Goal: Communication & Community: Ask a question

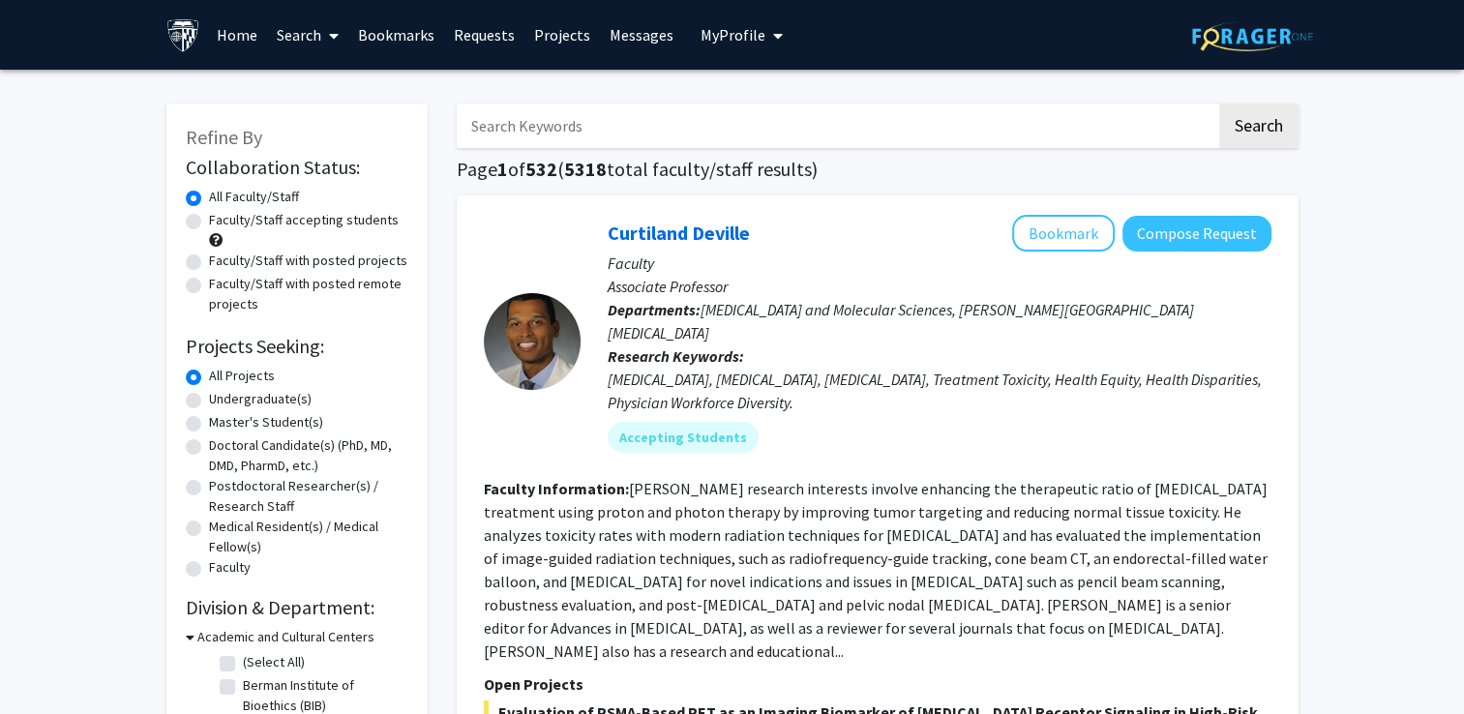
click at [567, 135] on input "Search Keywords" at bounding box center [837, 126] width 760 height 45
type input "[PERSON_NAME]"
click at [1219, 104] on button "Search" at bounding box center [1258, 126] width 79 height 45
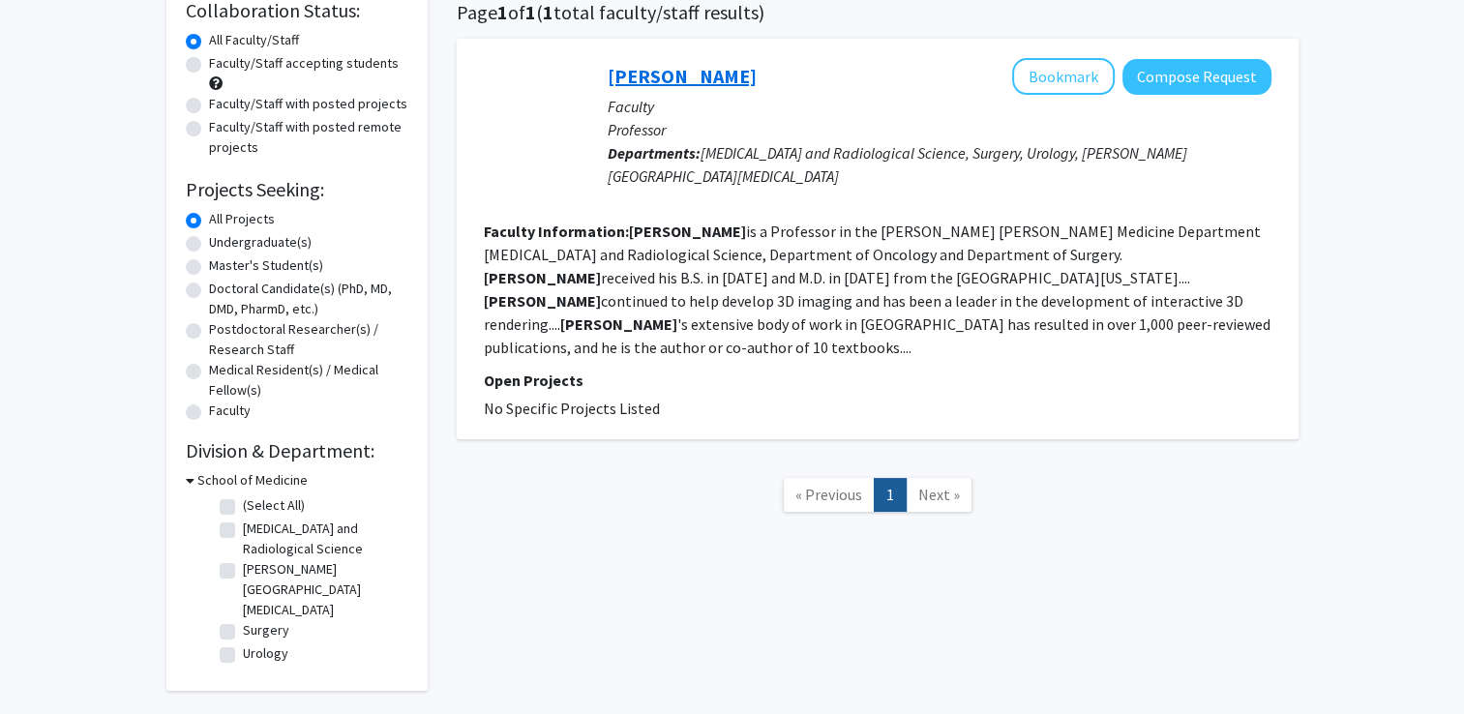
scroll to position [161, 0]
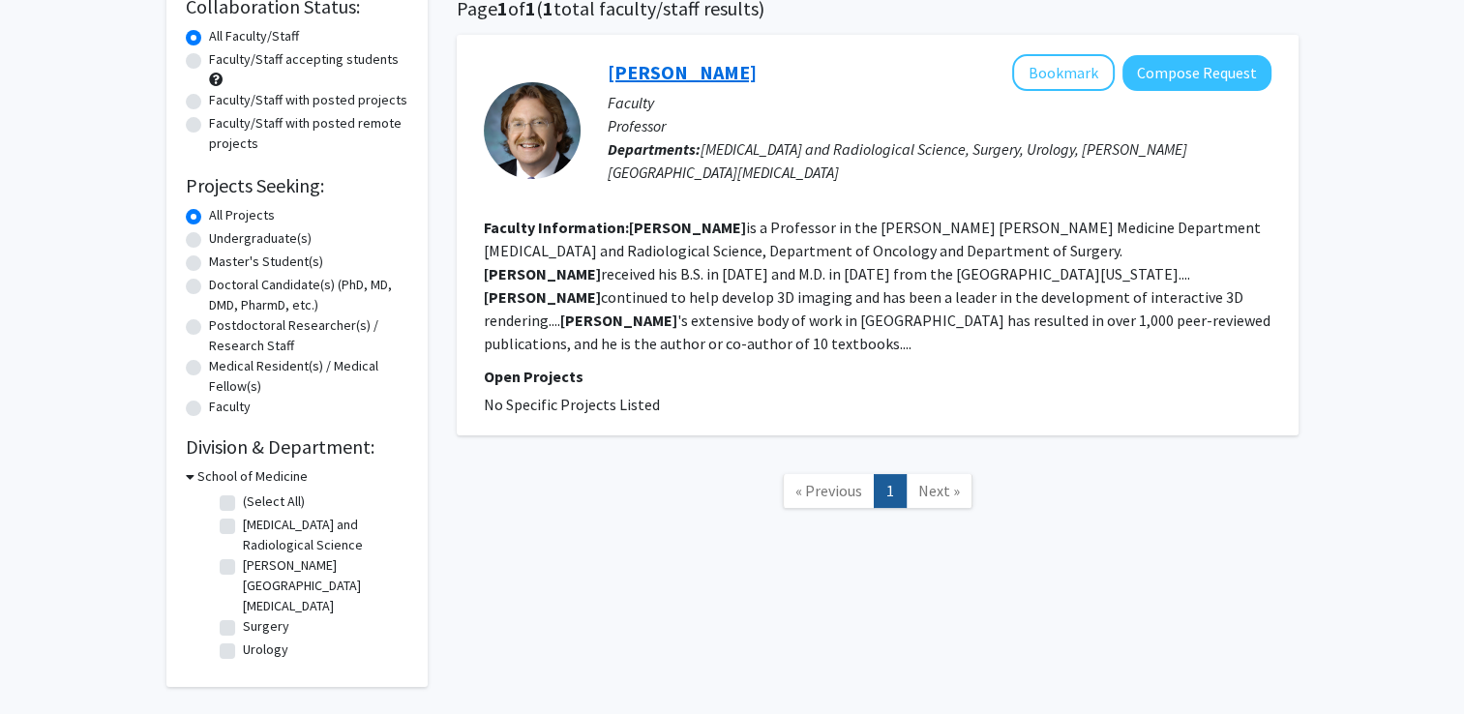
click at [661, 80] on link "[PERSON_NAME]" at bounding box center [682, 72] width 149 height 24
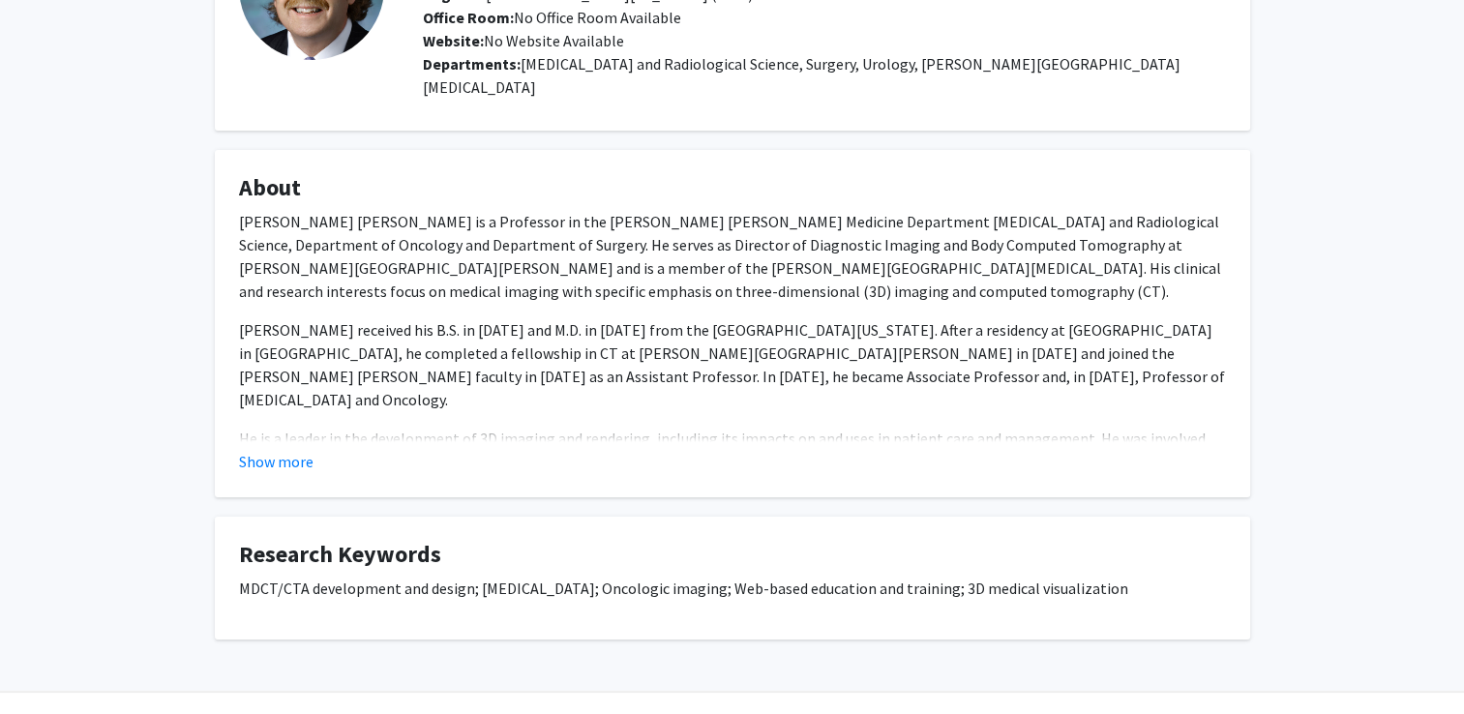
scroll to position [215, 0]
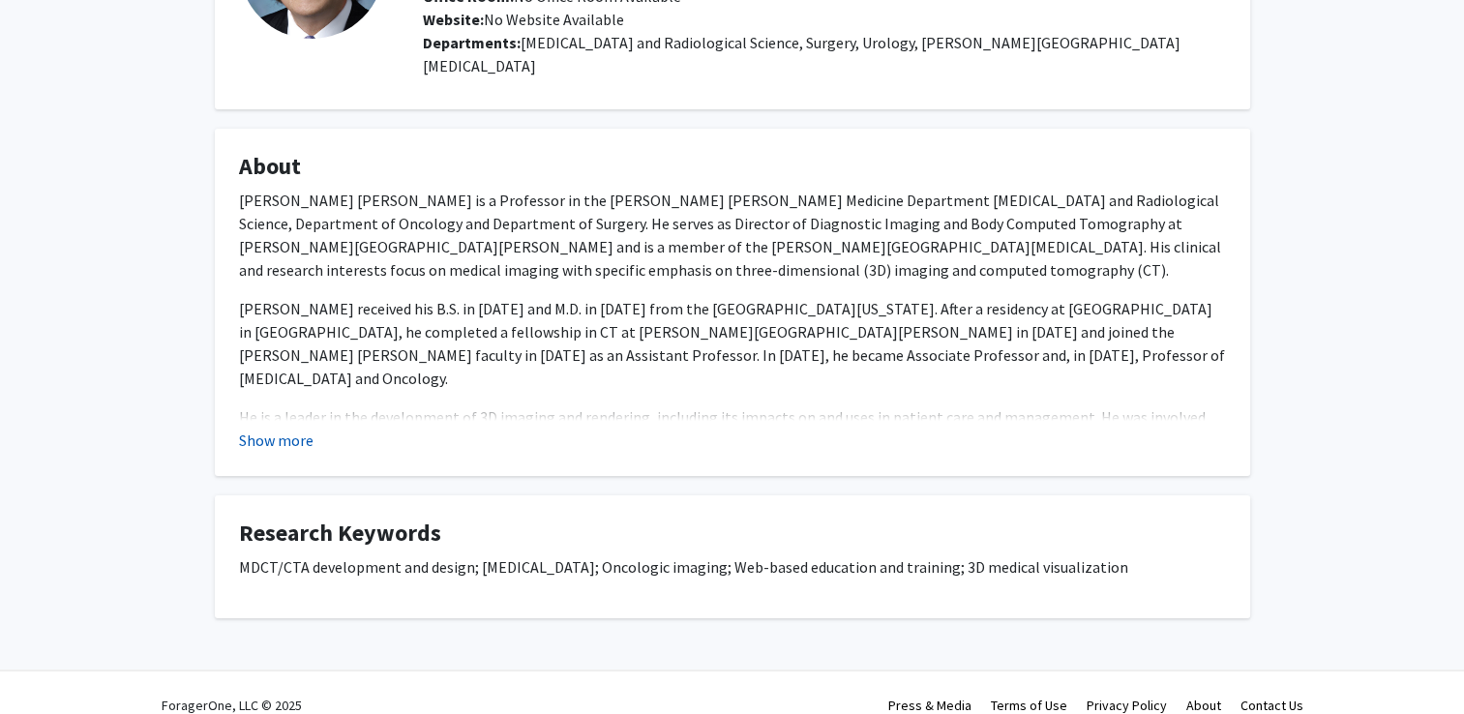
click at [298, 429] on button "Show more" at bounding box center [276, 440] width 75 height 23
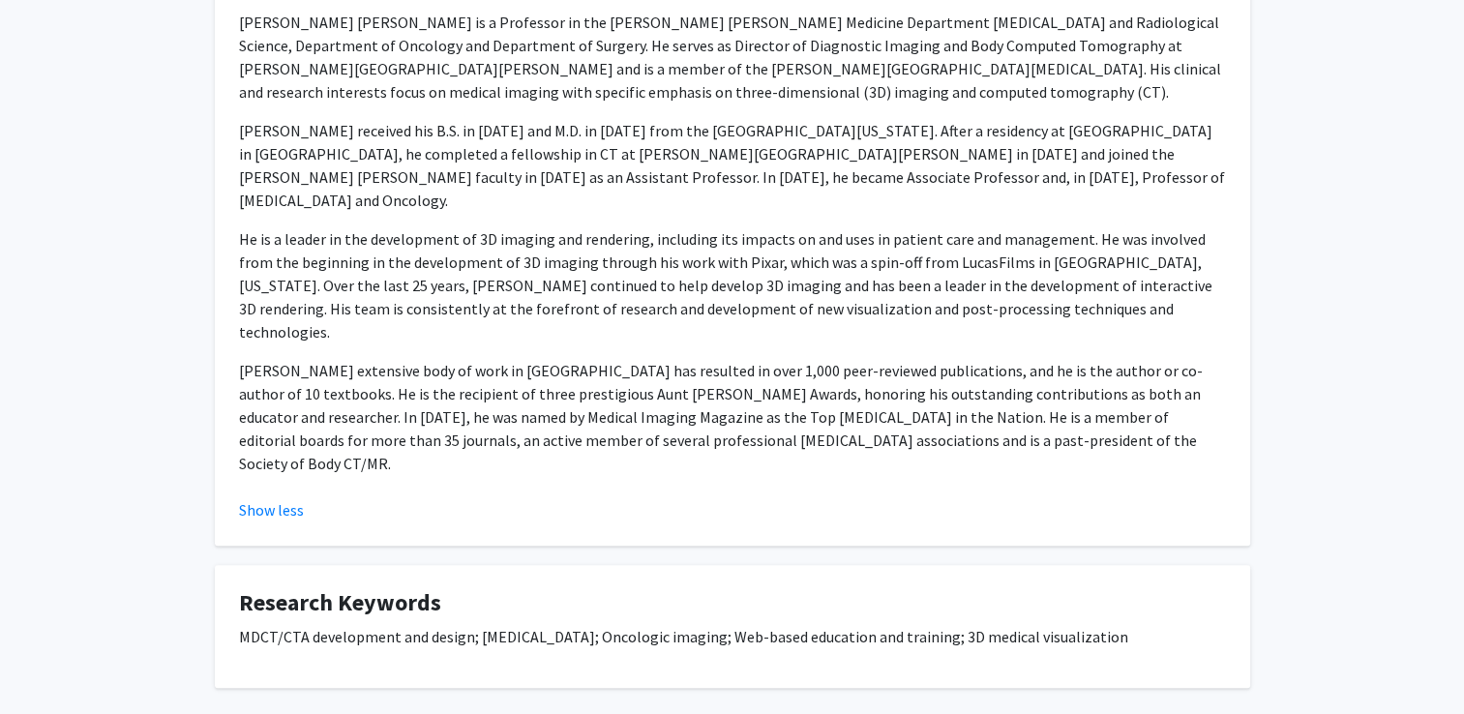
scroll to position [0, 0]
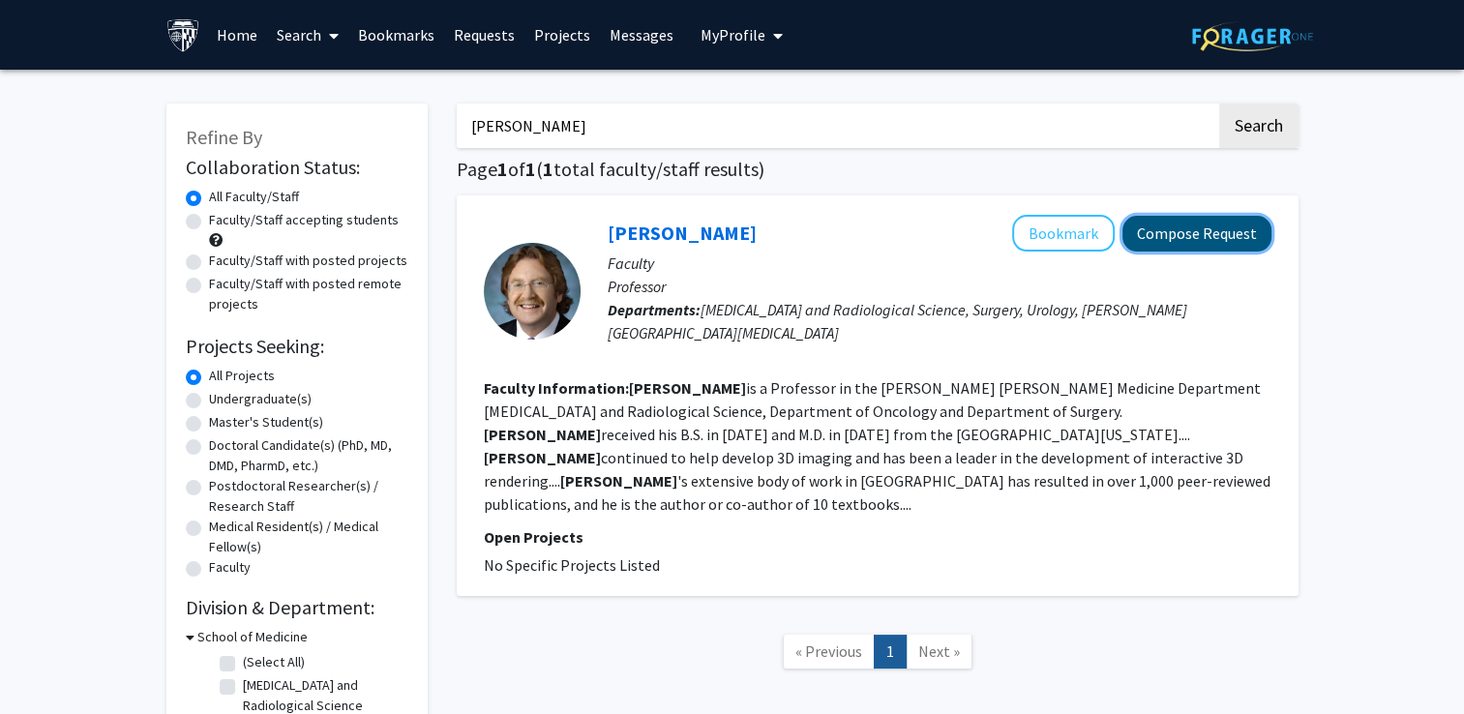
click at [1216, 220] on button "Compose Request" at bounding box center [1197, 234] width 149 height 36
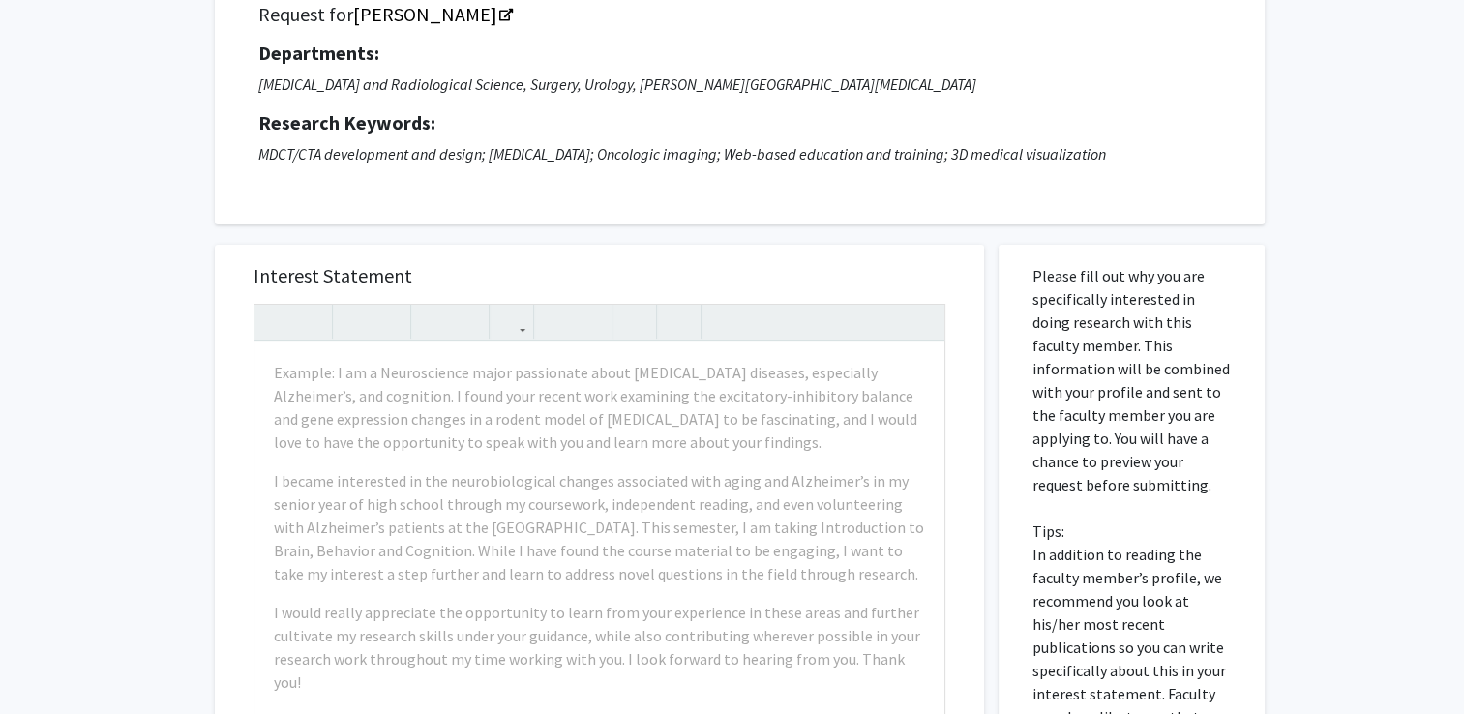
scroll to position [178, 0]
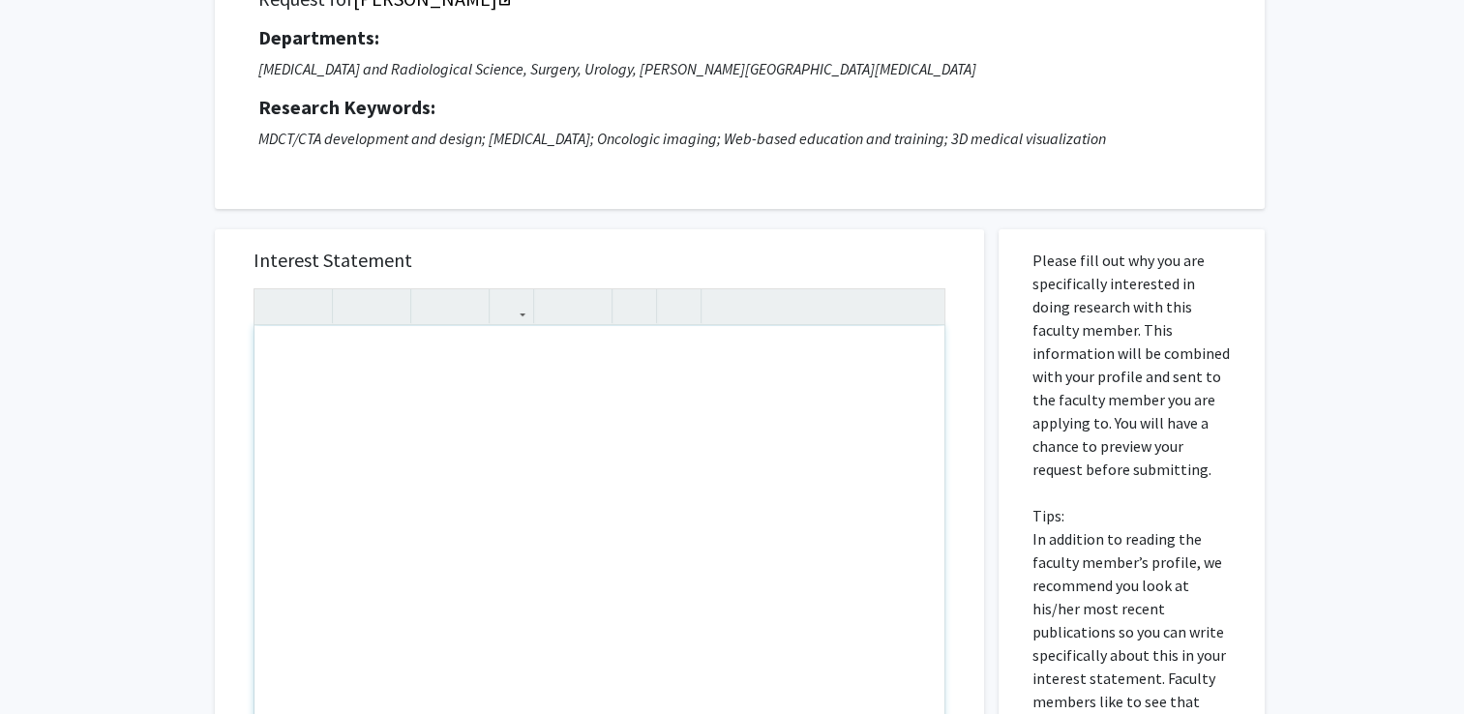
paste div "Note to users with screen readers: Please press Alt+0 or Option+0 to deactivate…"
type textarea "<p>Dear [PERSON_NAME], </p> <p>My name is [PERSON_NAME], and I am an undergradu…"
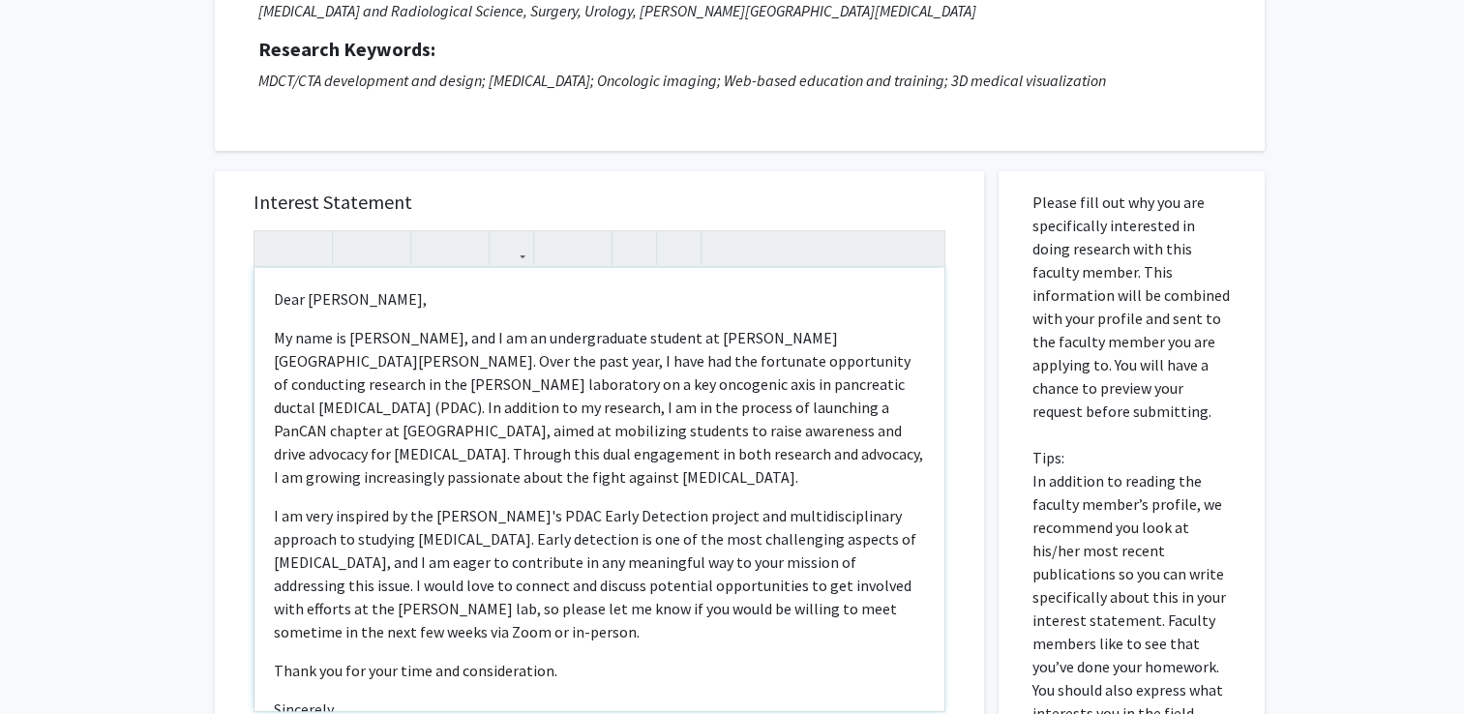
scroll to position [244, 0]
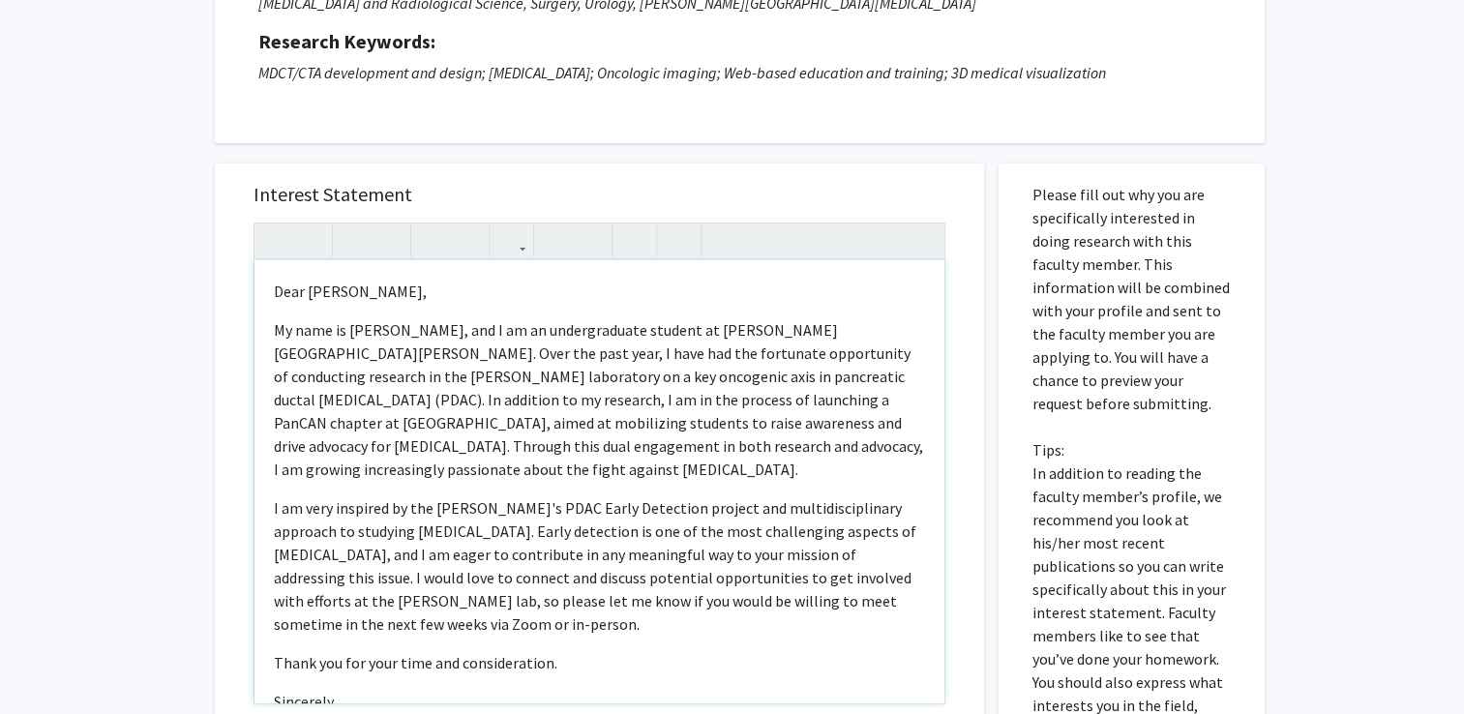
click at [816, 354] on p "My name is [PERSON_NAME], and I am an undergraduate student at [PERSON_NAME][GE…" at bounding box center [599, 399] width 651 height 163
click at [706, 355] on p "My name is [PERSON_NAME], and I am an undergraduate student at [PERSON_NAME][GE…" at bounding box center [599, 399] width 651 height 163
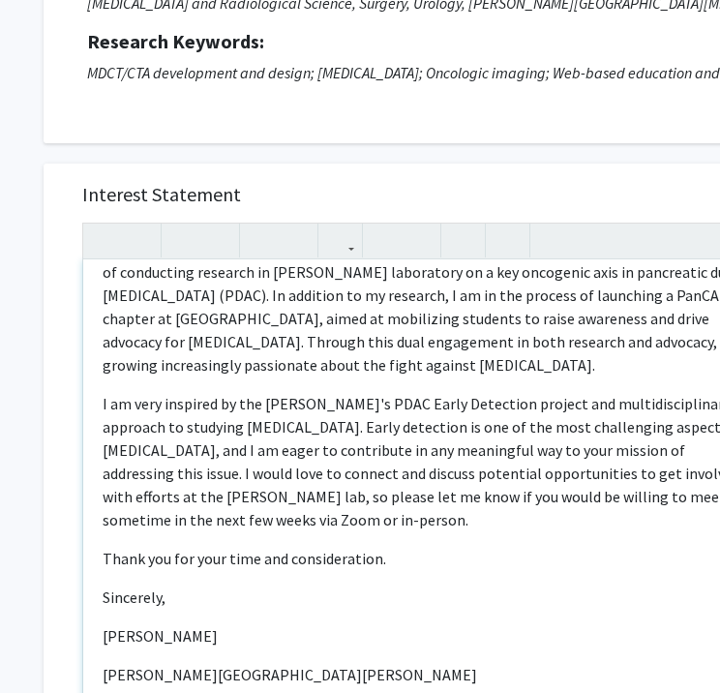
scroll to position [232, 46]
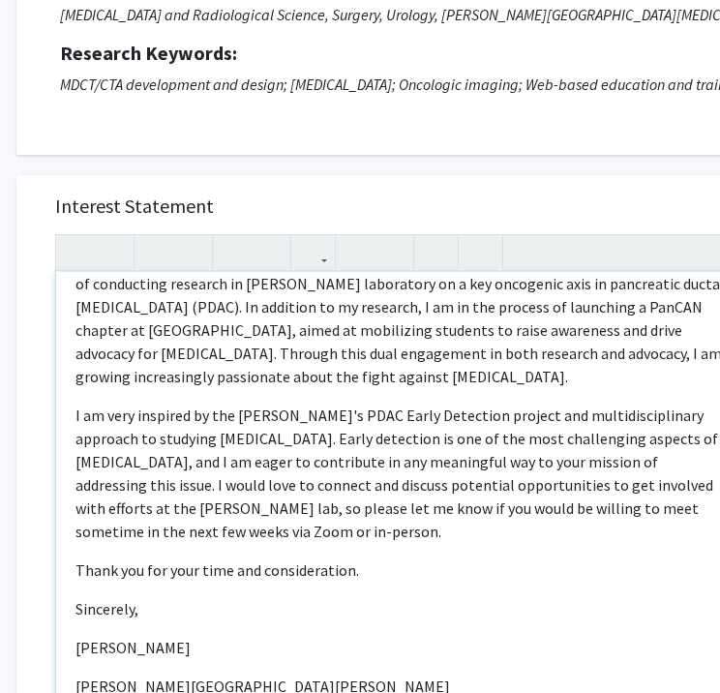
click at [251, 444] on p "I am very inspired by the [PERSON_NAME]'s PDAC Early Detection project and mult…" at bounding box center [400, 473] width 651 height 139
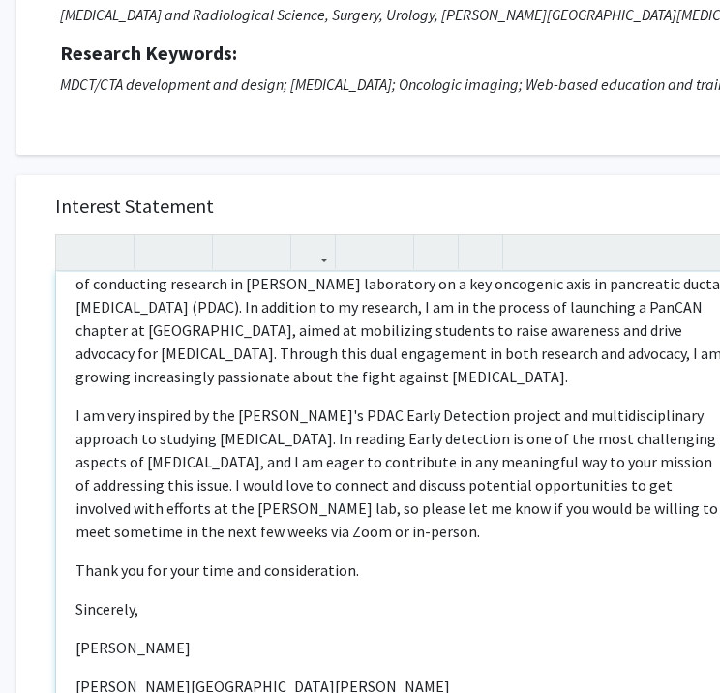
scroll to position [66, 0]
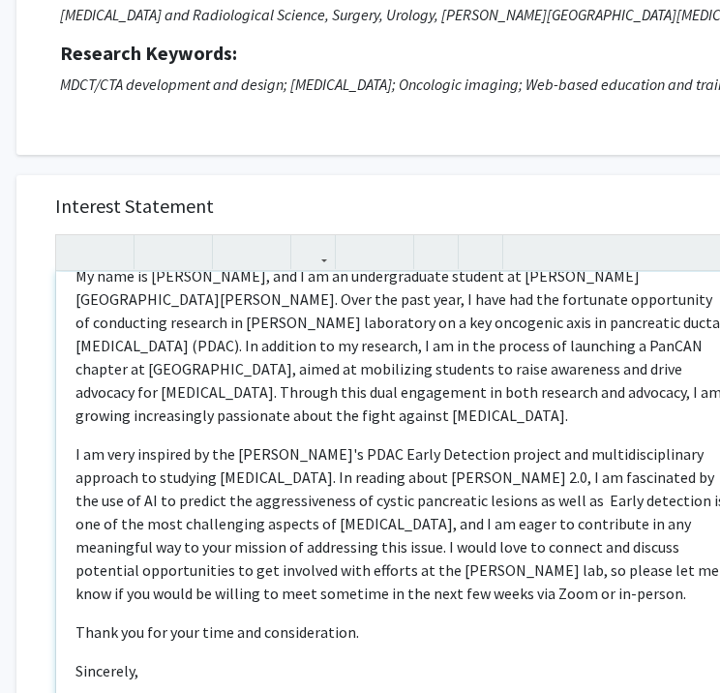
click at [395, 500] on p "I am very inspired by the [PERSON_NAME]'s PDAC Early Detection project and mult…" at bounding box center [400, 523] width 651 height 163
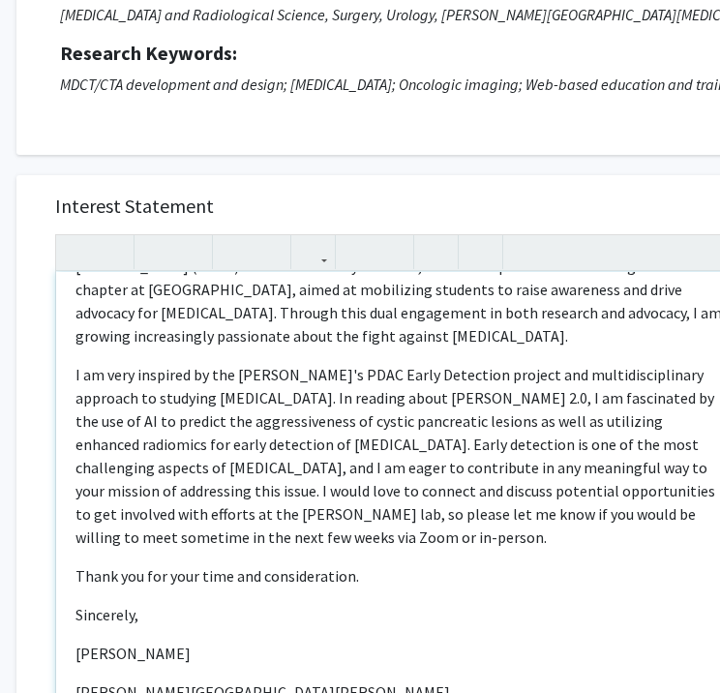
scroll to position [146, 0]
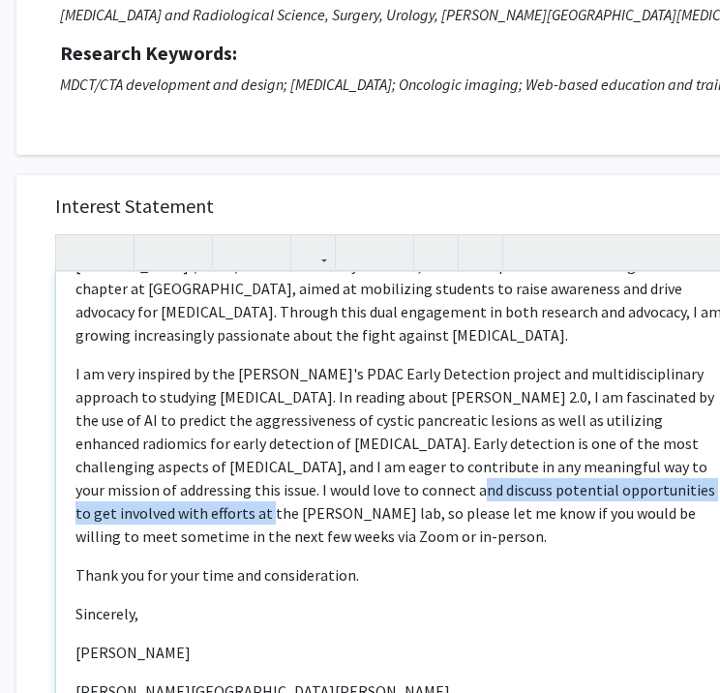
drag, startPoint x: 297, startPoint y: 487, endPoint x: 707, endPoint y: 485, distance: 410.3
click at [707, 485] on p "I am very inspired by the [PERSON_NAME]'s PDAC Early Detection project and mult…" at bounding box center [400, 455] width 651 height 186
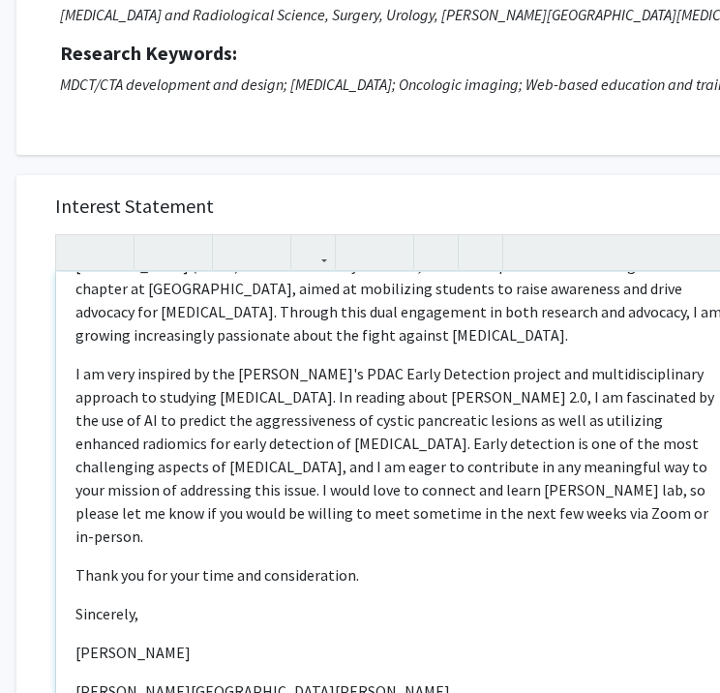
click at [177, 488] on p "I am very inspired by the [PERSON_NAME]'s PDAC Early Detection project and mult…" at bounding box center [400, 455] width 651 height 186
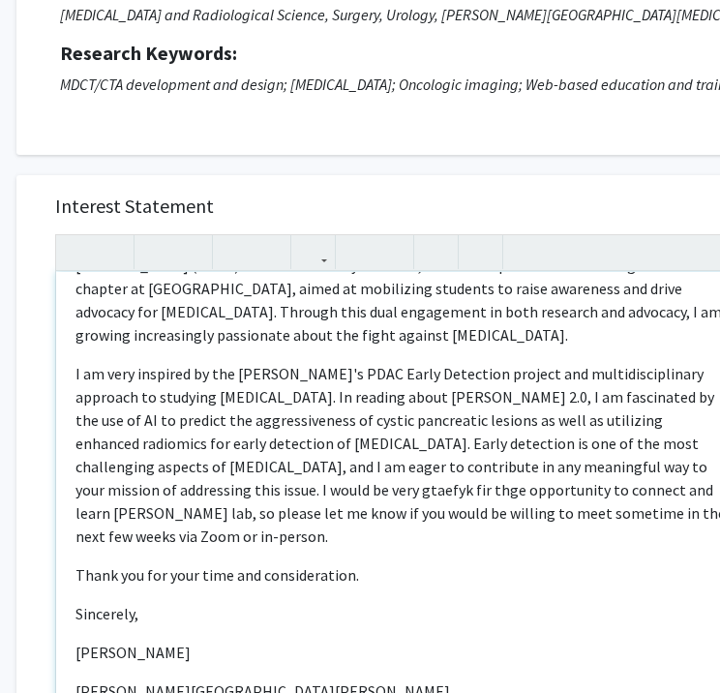
click at [532, 488] on p "I am very inspired by the [PERSON_NAME]'s PDAC Early Detection project and mult…" at bounding box center [400, 455] width 651 height 186
click at [298, 492] on p "I am very inspired by the [PERSON_NAME]'s PDAC Early Detection project and mult…" at bounding box center [400, 455] width 651 height 186
click at [270, 486] on p "I am very inspired by the [PERSON_NAME]'s PDAC Early Detection project and mult…" at bounding box center [400, 455] width 651 height 186
click at [244, 490] on p "I am very inspired by the [PERSON_NAME]'s PDAC Early Detection project and mult…" at bounding box center [400, 455] width 651 height 186
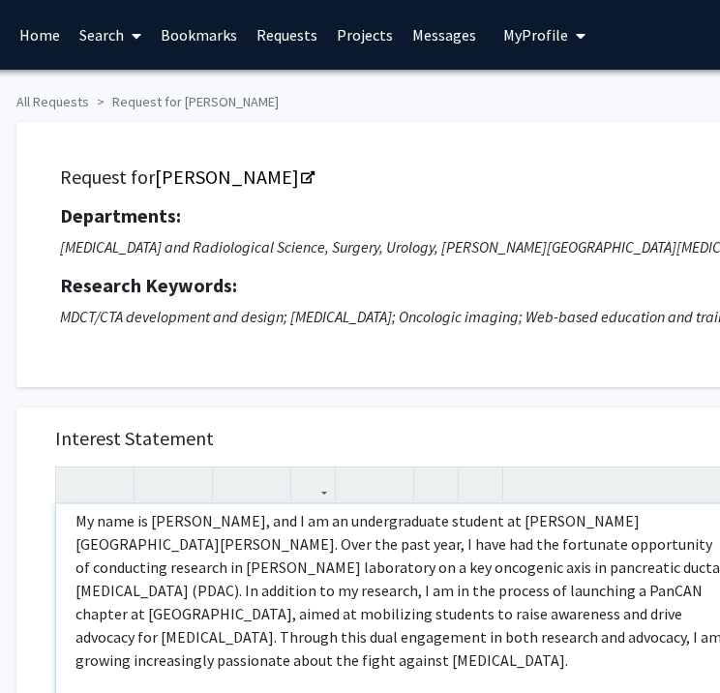
scroll to position [54, 0]
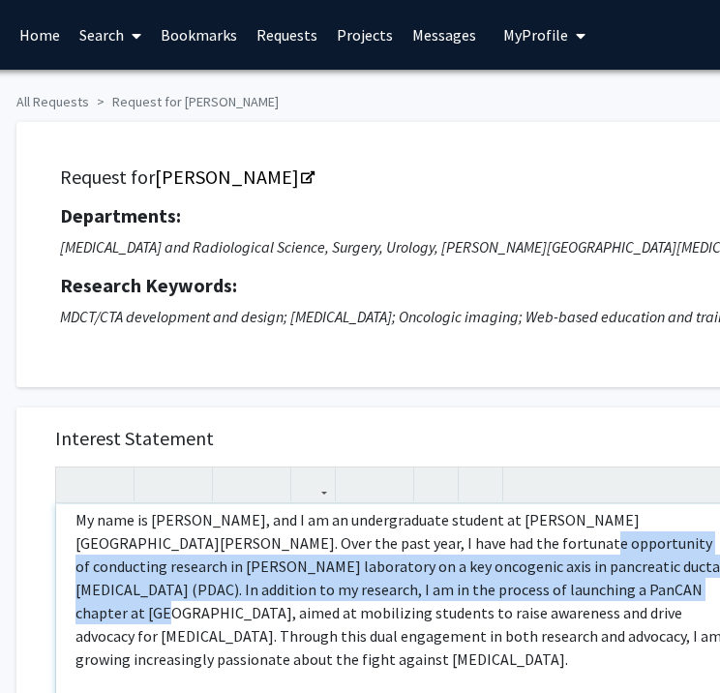
drag, startPoint x: 416, startPoint y: 541, endPoint x: 612, endPoint y: 547, distance: 195.6
click at [612, 547] on p "My name is [PERSON_NAME], and I am an undergraduate student at [PERSON_NAME][GE…" at bounding box center [400, 589] width 651 height 163
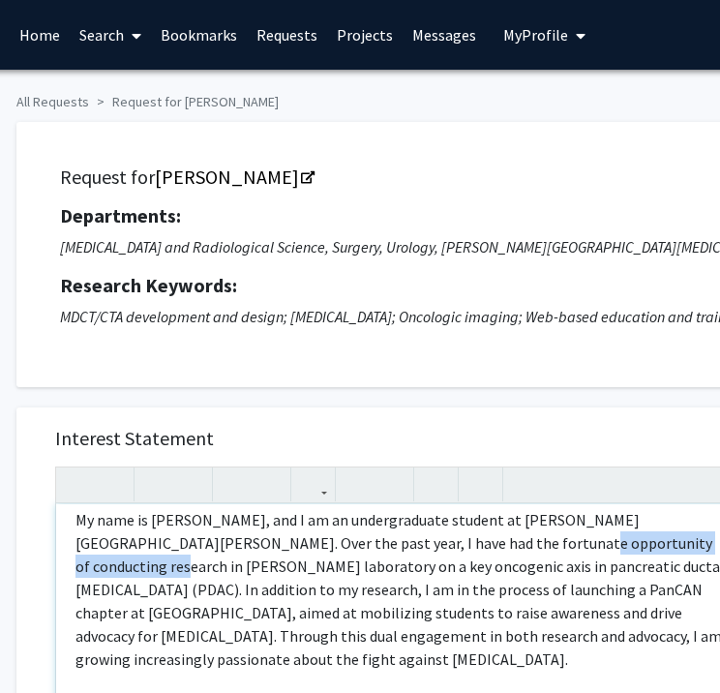
click at [612, 547] on p "My name is [PERSON_NAME], and I am an undergraduate student at [PERSON_NAME][GE…" at bounding box center [400, 589] width 651 height 163
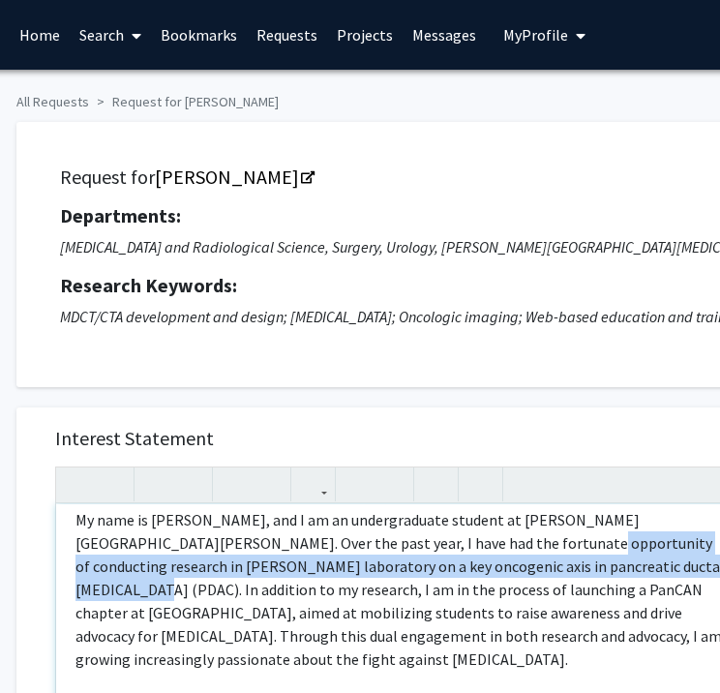
drag, startPoint x: 417, startPoint y: 544, endPoint x: 596, endPoint y: 567, distance: 180.5
click at [596, 567] on p "My name is [PERSON_NAME], and I am an undergraduate student at [PERSON_NAME][GE…" at bounding box center [400, 589] width 651 height 163
click at [595, 565] on p "My name is [PERSON_NAME], and I am an undergraduate student at [PERSON_NAME][GE…" at bounding box center [400, 589] width 651 height 163
drag, startPoint x: 585, startPoint y: 569, endPoint x: 418, endPoint y: 539, distance: 169.1
click at [418, 539] on p "My name is [PERSON_NAME], and I am an undergraduate student at [PERSON_NAME][GE…" at bounding box center [400, 589] width 651 height 163
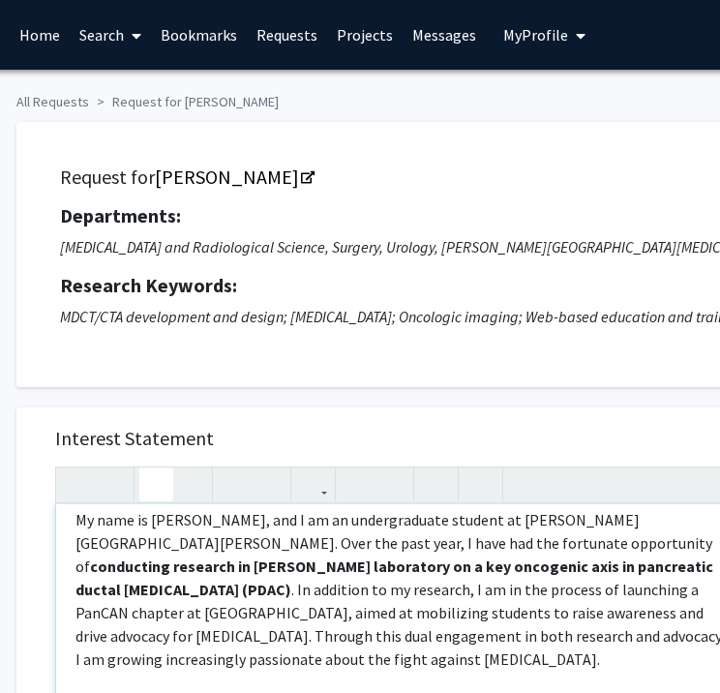
click at [466, 591] on p "My name is [PERSON_NAME], and I am an undergraduate student at [PERSON_NAME][GE…" at bounding box center [400, 589] width 651 height 163
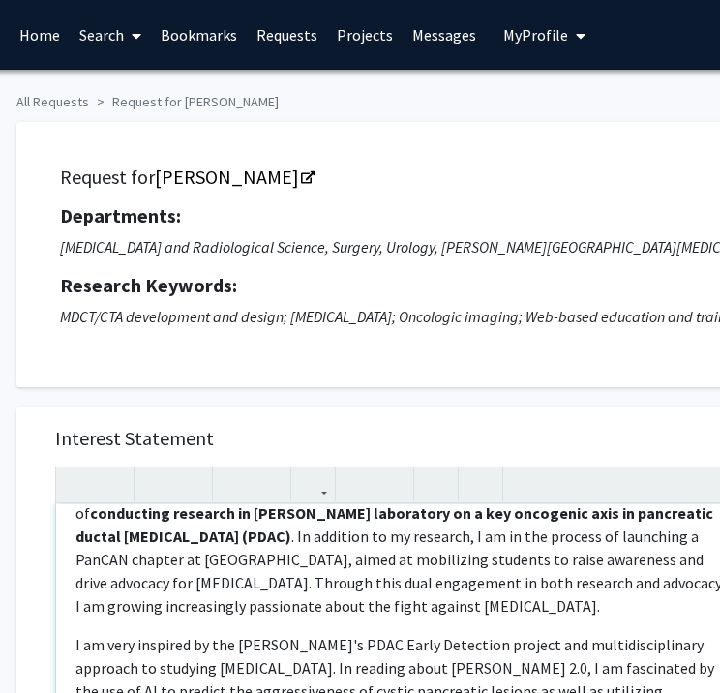
scroll to position [108, 0]
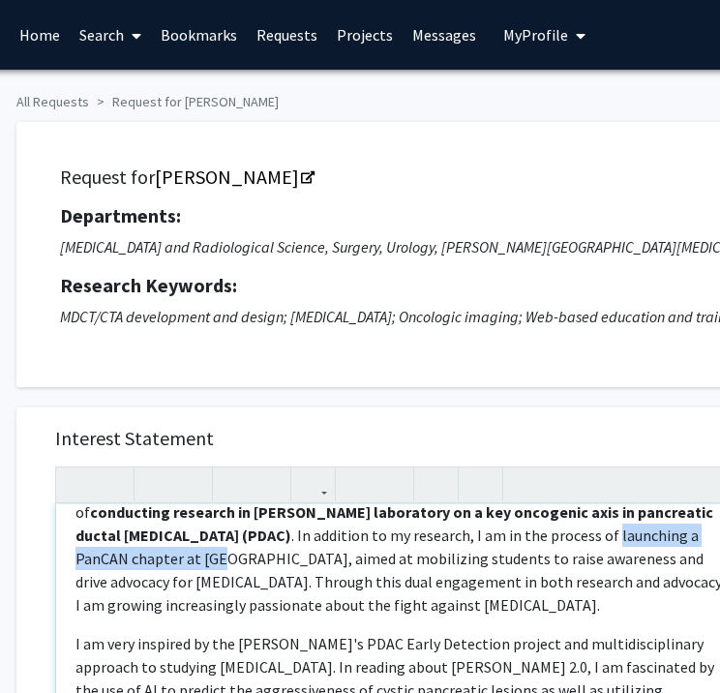
drag, startPoint x: 301, startPoint y: 534, endPoint x: 526, endPoint y: 537, distance: 225.5
click at [526, 537] on p "My name is [PERSON_NAME], and I am an undergraduate student at [PERSON_NAME][GE…" at bounding box center [400, 535] width 651 height 163
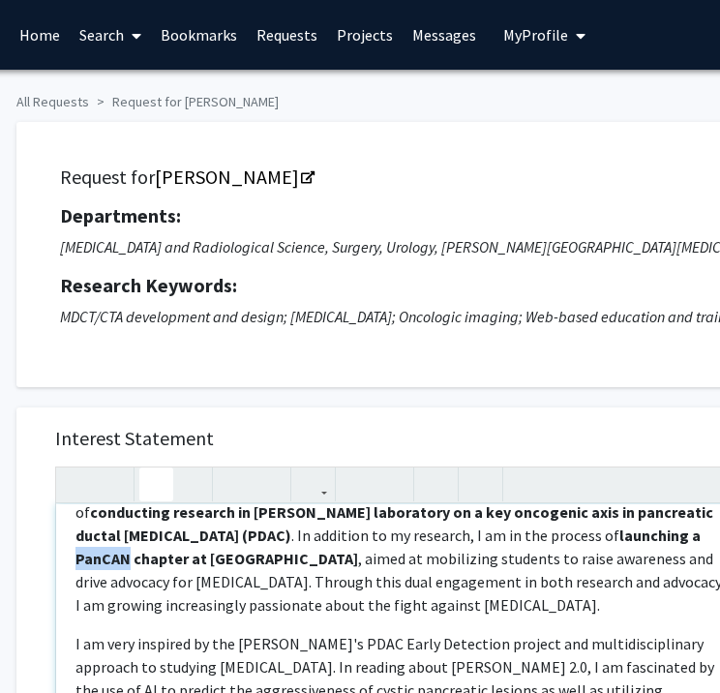
click at [428, 529] on strong "launching a PanCAN chapter at [GEOGRAPHIC_DATA]" at bounding box center [387, 547] width 625 height 43
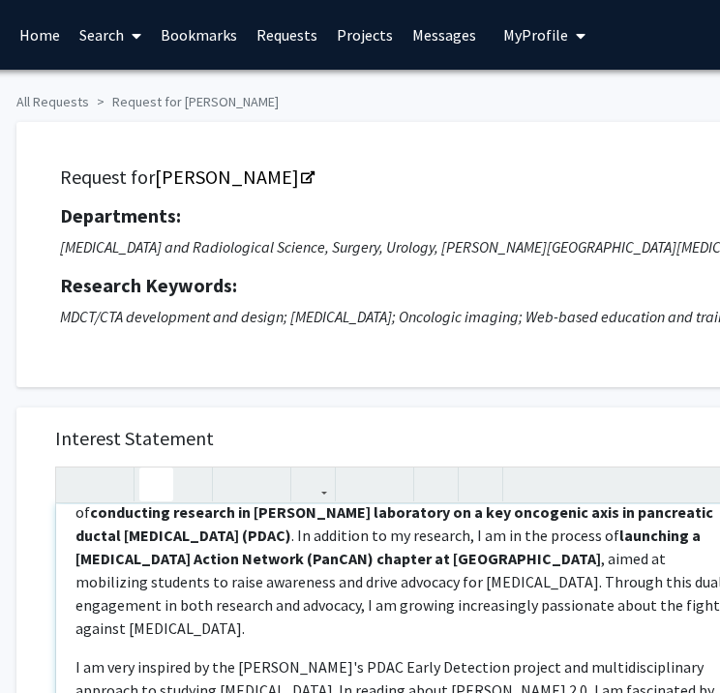
click at [375, 572] on p "My name is [PERSON_NAME], and I am an undergraduate student at [PERSON_NAME][GE…" at bounding box center [400, 547] width 651 height 186
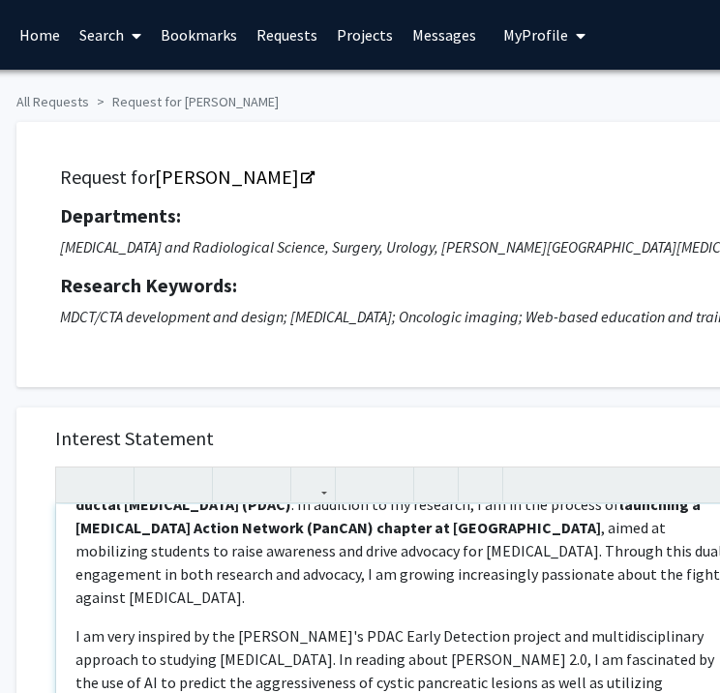
click at [503, 529] on p "My name is [PERSON_NAME], and I am an undergraduate student at [PERSON_NAME][GE…" at bounding box center [400, 516] width 651 height 186
click at [116, 560] on p "My name is [PERSON_NAME], and I am an undergraduate student at [PERSON_NAME][GE…" at bounding box center [400, 516] width 651 height 186
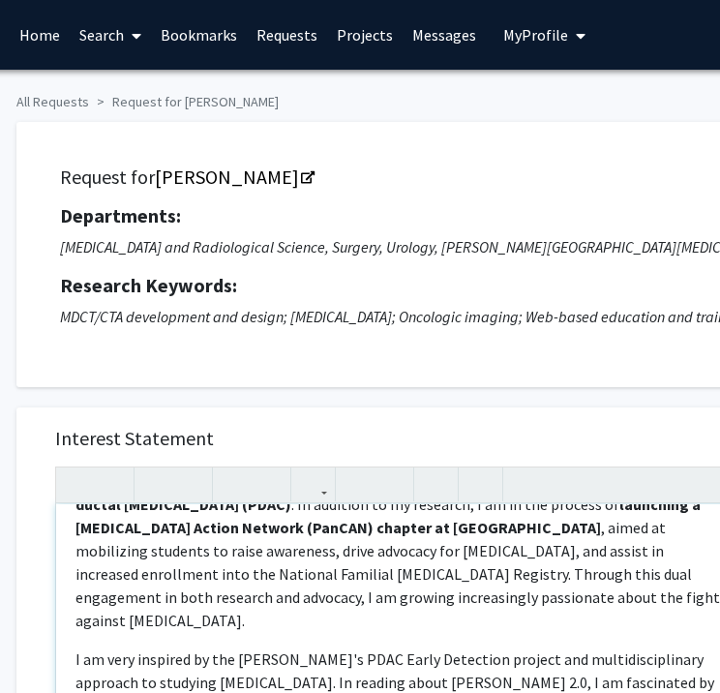
click at [584, 555] on p "My name is [PERSON_NAME], and I am an undergraduate student at [PERSON_NAME][GE…" at bounding box center [400, 527] width 651 height 209
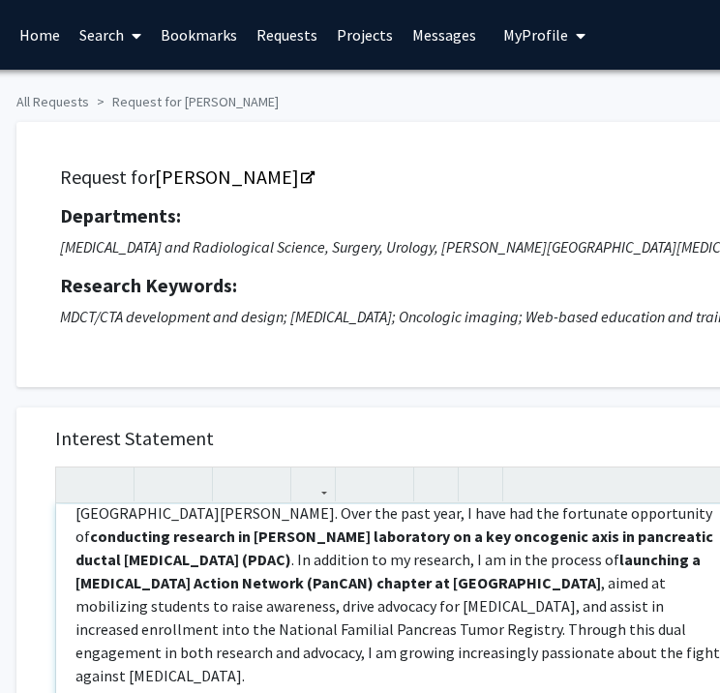
scroll to position [83, 0]
click at [267, 605] on p "My name is [PERSON_NAME], and I am an undergraduate student at [PERSON_NAME][GE…" at bounding box center [400, 583] width 651 height 209
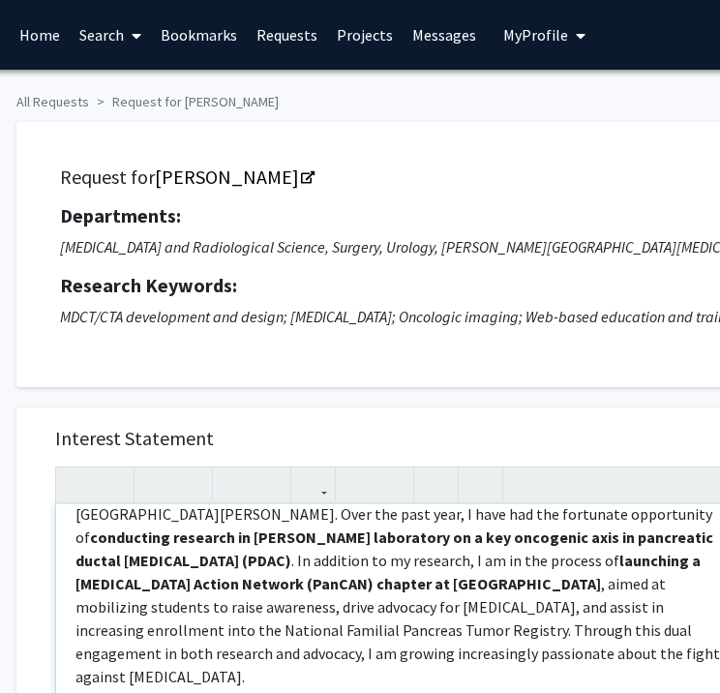
click at [356, 601] on p "My name is [PERSON_NAME], and I am an undergraduate student at [PERSON_NAME][GE…" at bounding box center [400, 583] width 651 height 209
click at [403, 607] on p "My name is [PERSON_NAME], and I am an undergraduate student at [PERSON_NAME][GE…" at bounding box center [400, 583] width 651 height 209
click at [371, 604] on p "My name is [PERSON_NAME], and I am an undergraduate student at [PERSON_NAME][GE…" at bounding box center [400, 583] width 651 height 209
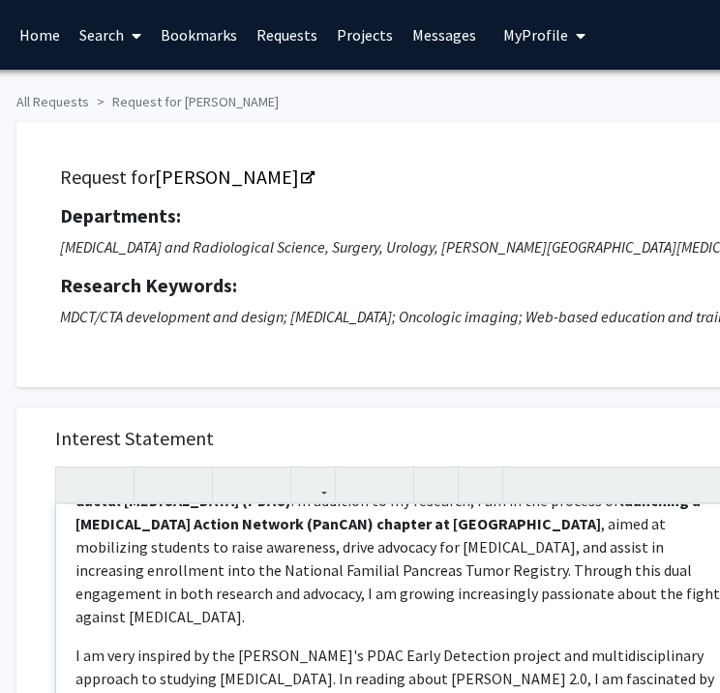
scroll to position [211, 0]
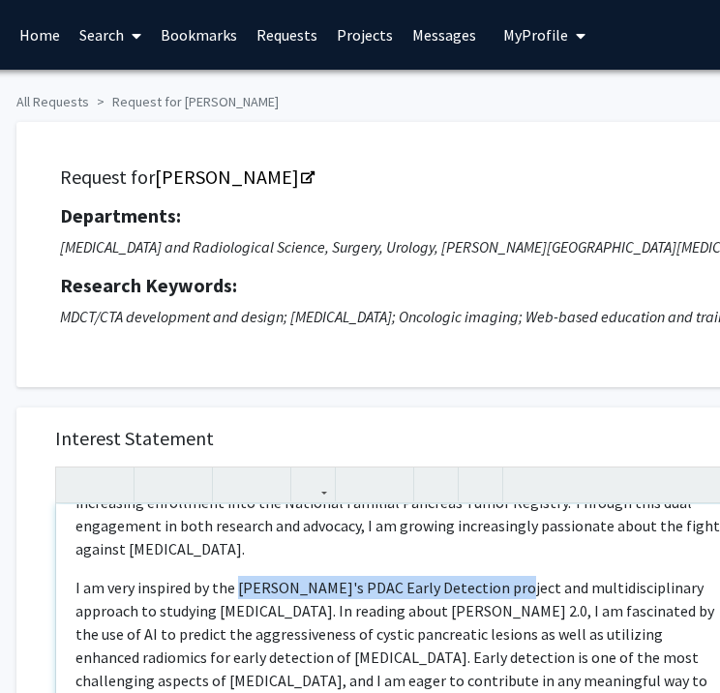
drag, startPoint x: 238, startPoint y: 559, endPoint x: 486, endPoint y: 566, distance: 247.8
click at [486, 576] on p "I am very inspired by the [PERSON_NAME]'s PDAC Early Detection project and mult…" at bounding box center [400, 669] width 651 height 186
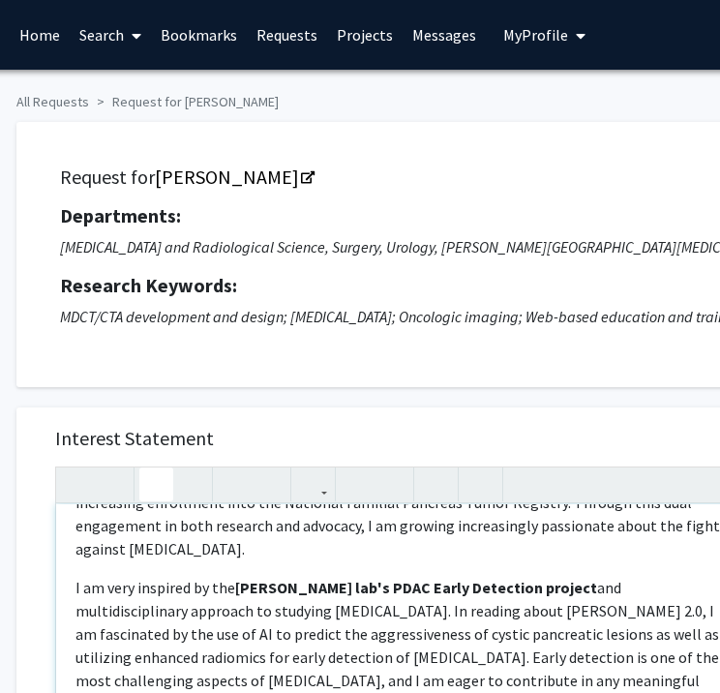
click at [503, 610] on p "I am very inspired by the [PERSON_NAME]'s PDAC Early Detection project and mult…" at bounding box center [400, 669] width 651 height 186
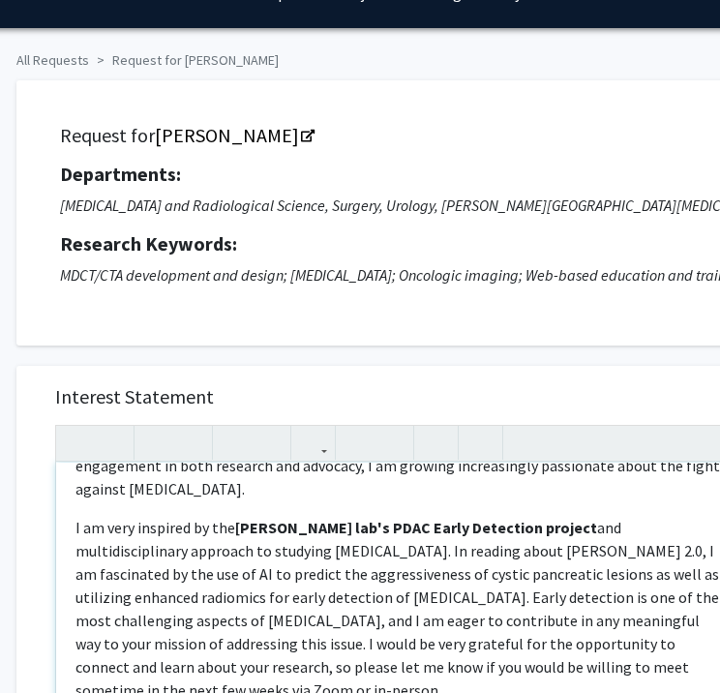
scroll to position [143, 46]
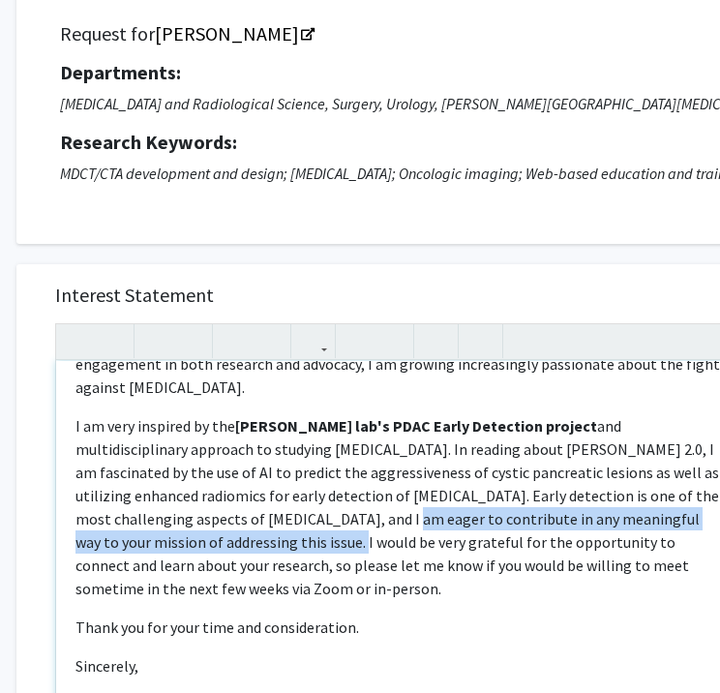
drag, startPoint x: 151, startPoint y: 494, endPoint x: 107, endPoint y: 522, distance: 51.8
click at [107, 522] on p "I am very inspired by the [PERSON_NAME]'s PDAC Early Detection project and mult…" at bounding box center [400, 507] width 651 height 186
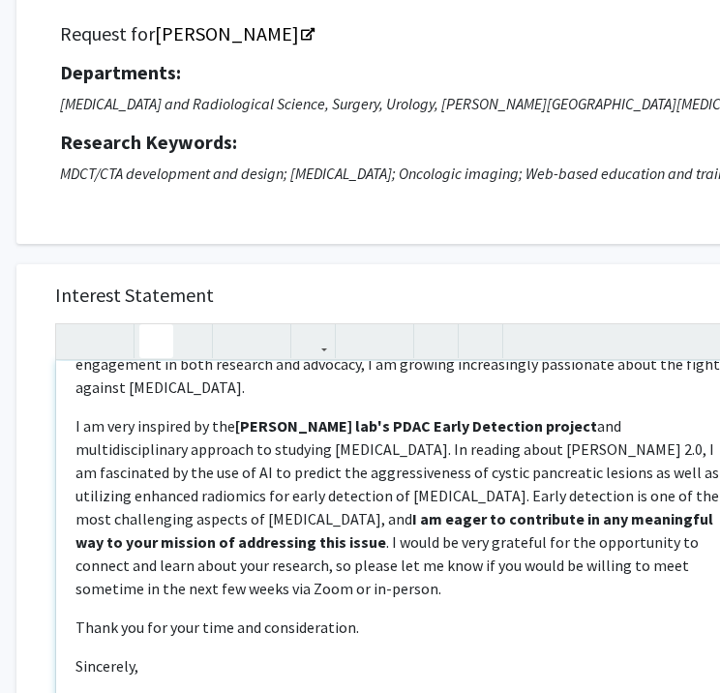
click at [440, 586] on div "Dear [PERSON_NAME],  My name is [PERSON_NAME], and I am an undergraduate stud…" at bounding box center [401, 582] width 690 height 443
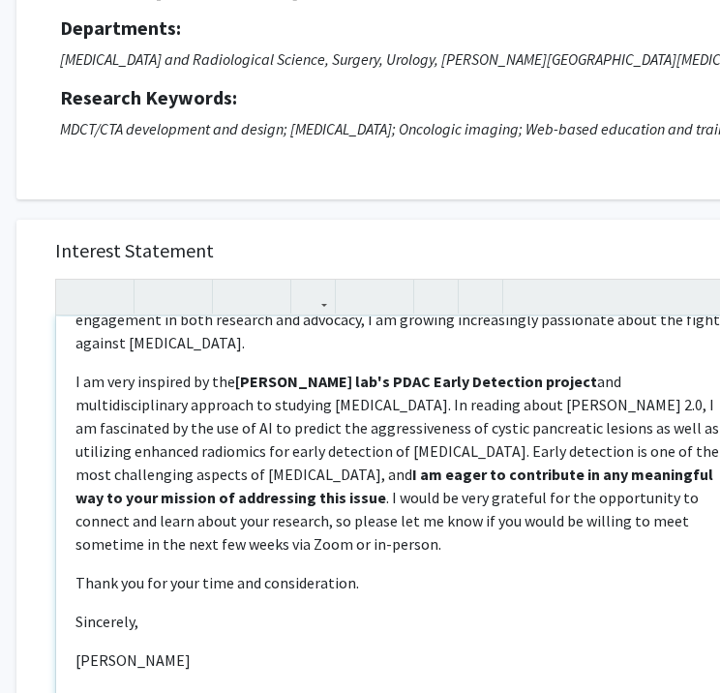
scroll to position [269, 46]
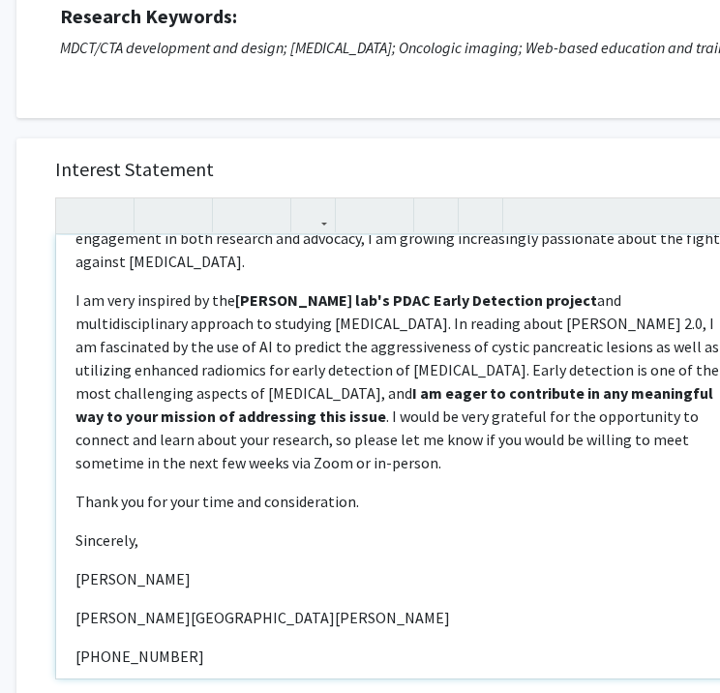
click at [577, 409] on p "I am very inspired by the [PERSON_NAME]'s PDAC Early Detection project and mult…" at bounding box center [400, 381] width 651 height 186
type textarea "<p>Dear [PERSON_NAME], </p> <p>My name is [PERSON_NAME], and I am an undergradu…"
click at [468, 443] on p "I am very inspired by the [PERSON_NAME]'s PDAC Early Detection project and mult…" at bounding box center [400, 381] width 651 height 186
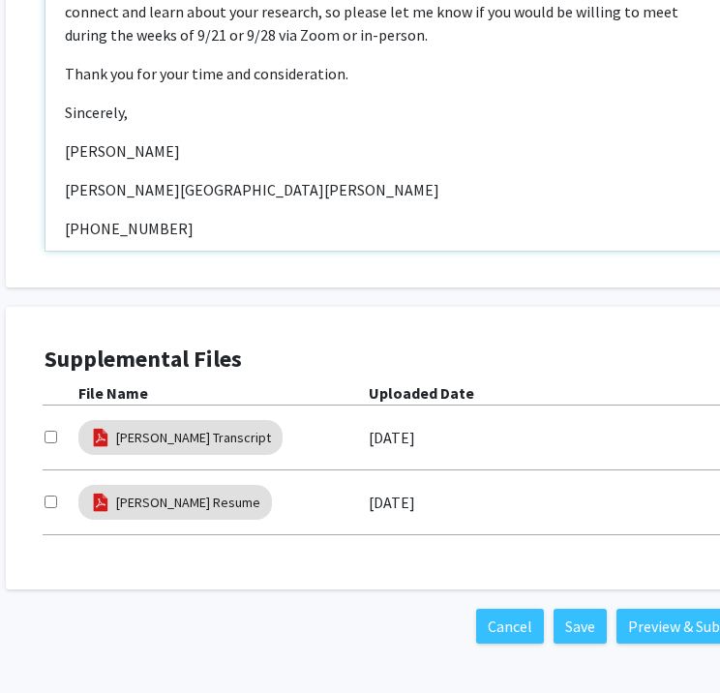
scroll to position [699, 57]
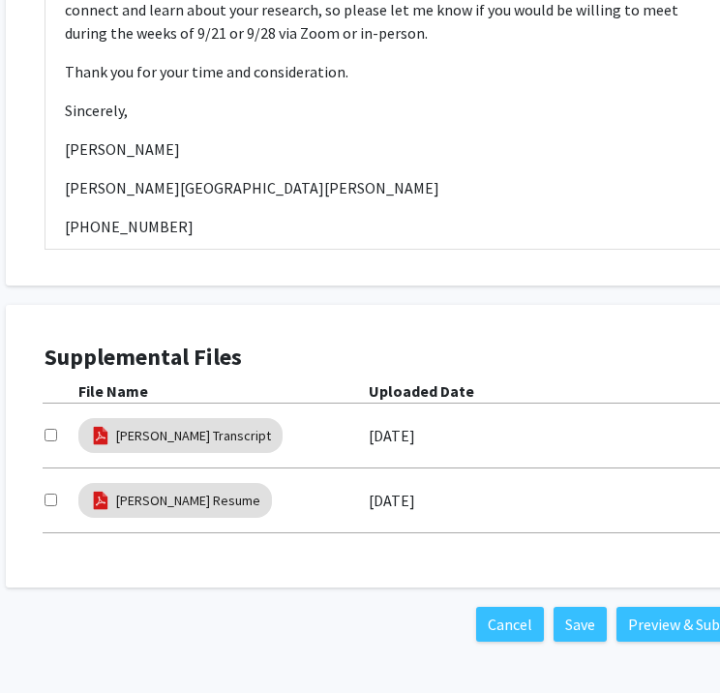
click at [46, 433] on input "checkbox" at bounding box center [51, 435] width 13 height 13
checkbox input "true"
click at [51, 501] on input "checkbox" at bounding box center [51, 500] width 13 height 13
checkbox input "true"
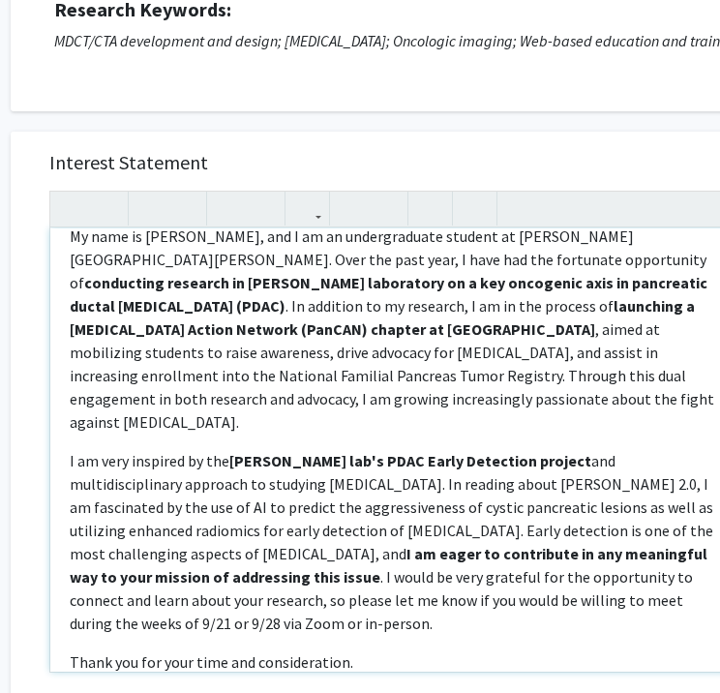
scroll to position [66, 0]
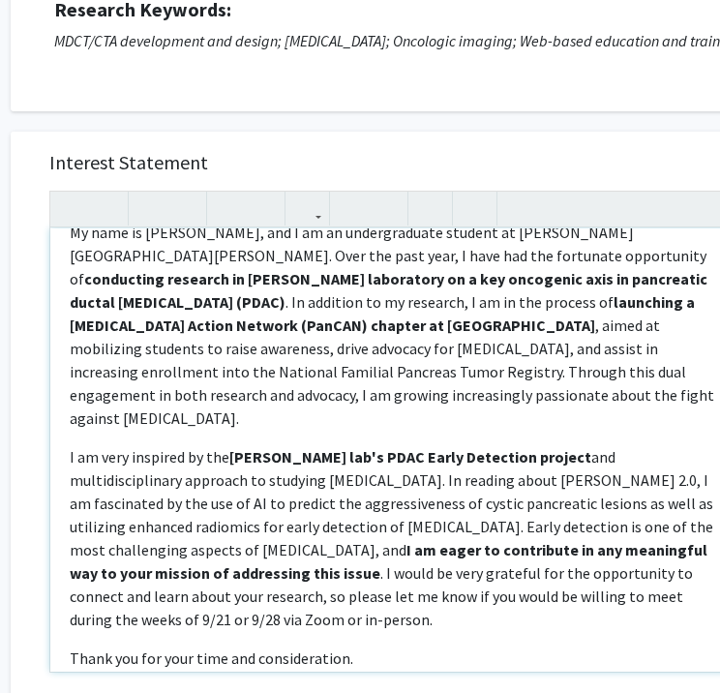
click at [271, 447] on strong "[PERSON_NAME] lab's PDAC Early Detection project" at bounding box center [410, 456] width 362 height 19
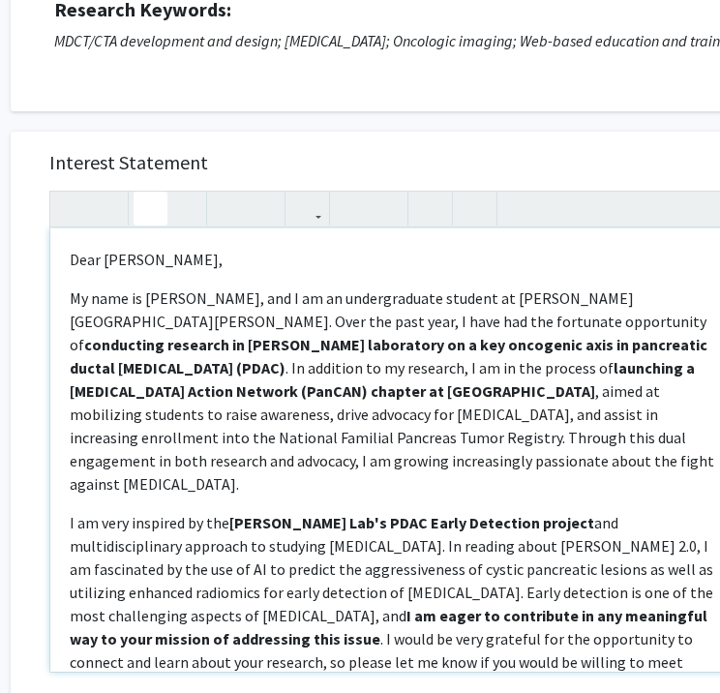
scroll to position [229, 0]
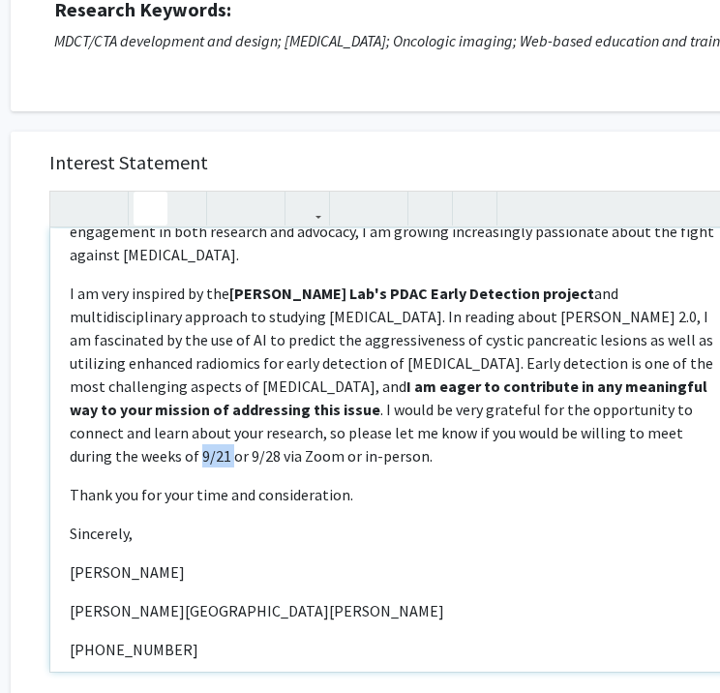
drag, startPoint x: 608, startPoint y: 409, endPoint x: 640, endPoint y: 405, distance: 32.2
click at [640, 405] on p "I am very inspired by the [PERSON_NAME] Lab's PDAC Early Detection project and …" at bounding box center [395, 375] width 651 height 186
click at [608, 402] on p "I am very inspired by the [PERSON_NAME] Lab's PDAC Early Detection project and …" at bounding box center [395, 375] width 651 height 186
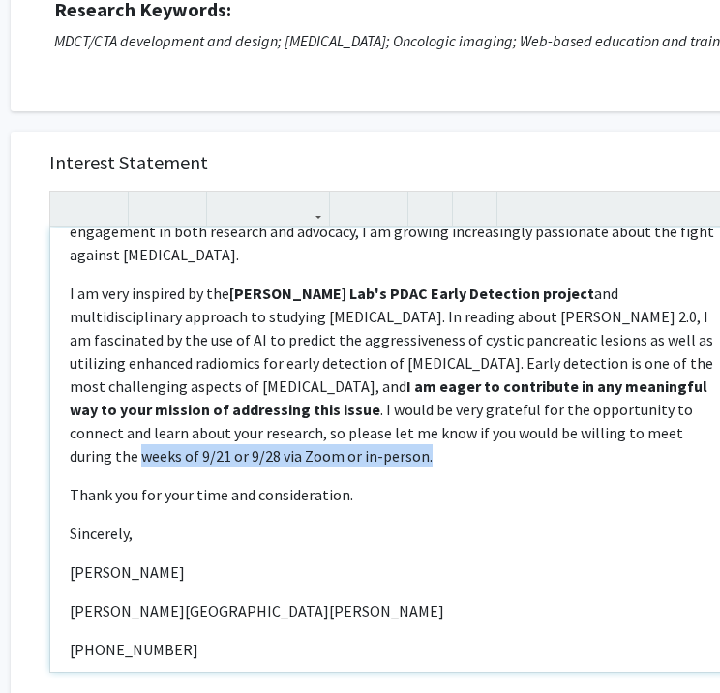
drag, startPoint x: 550, startPoint y: 408, endPoint x: 685, endPoint y: 420, distance: 136.0
click at [685, 420] on p "I am very inspired by the [PERSON_NAME] Lab's PDAC Early Detection project and …" at bounding box center [395, 375] width 651 height 186
drag, startPoint x: 442, startPoint y: 406, endPoint x: 472, endPoint y: 425, distance: 35.2
click at [472, 425] on p "I am very inspired by the [PERSON_NAME] Lab's PDAC Early Detection project and …" at bounding box center [395, 375] width 651 height 186
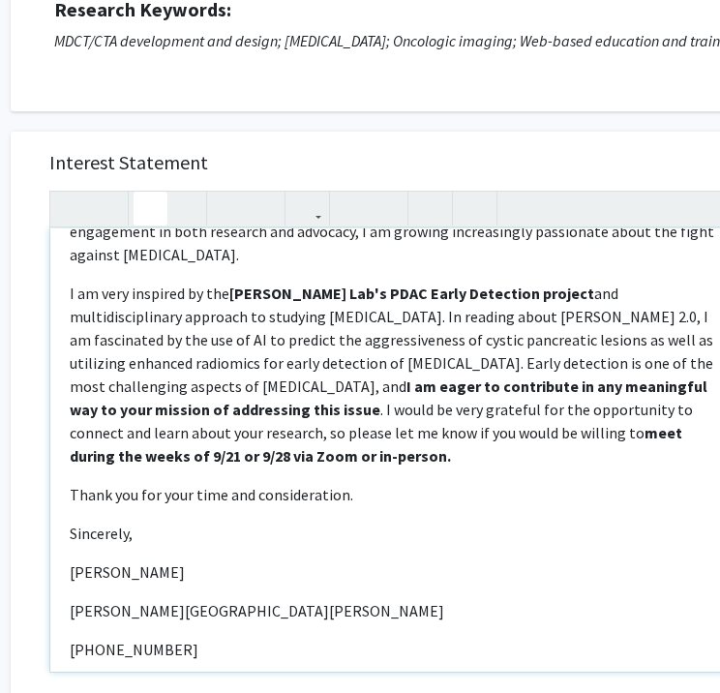
click at [480, 440] on p "I am very inspired by the [PERSON_NAME] Lab's PDAC Early Detection project and …" at bounding box center [395, 375] width 651 height 186
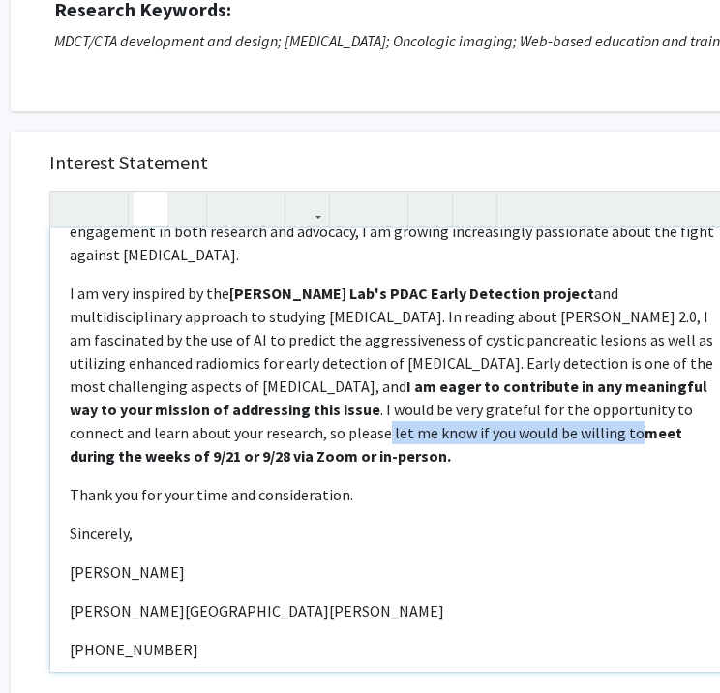
drag, startPoint x: 192, startPoint y: 410, endPoint x: 437, endPoint y: 405, distance: 245.9
click at [437, 405] on p "I am very inspired by the [PERSON_NAME] Lab's PDAC Early Detection project and …" at bounding box center [395, 375] width 651 height 186
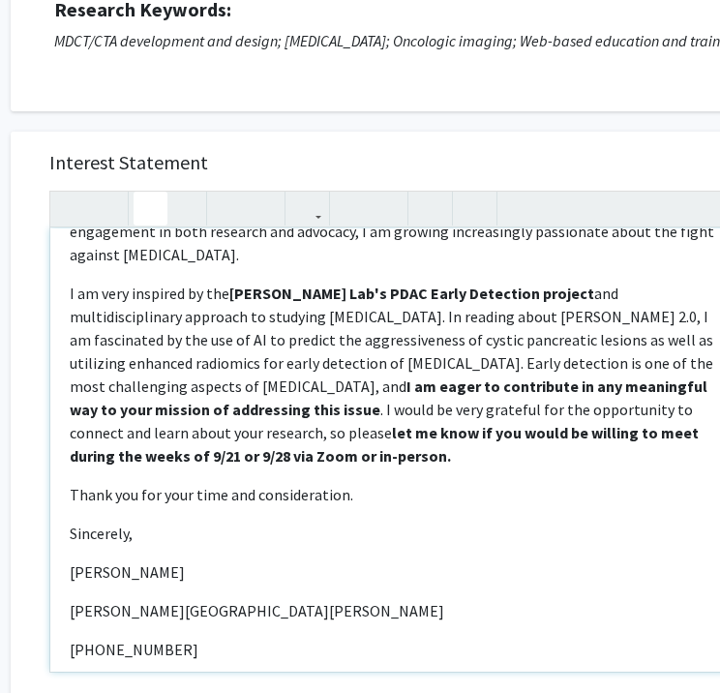
click at [468, 483] on p "Thank you for your time and consideration." at bounding box center [395, 494] width 651 height 23
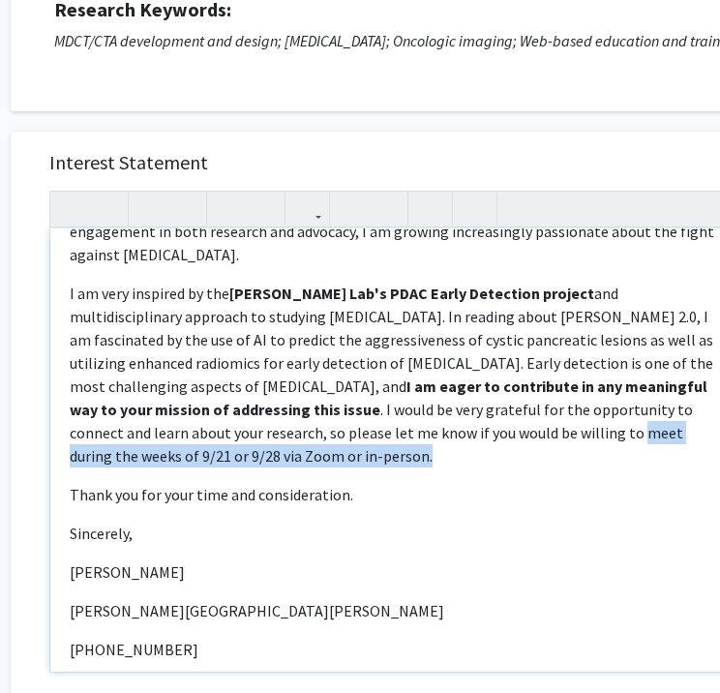
click at [620, 414] on p "I am very inspired by the [PERSON_NAME] Lab's PDAC Early Detection project and …" at bounding box center [395, 375] width 651 height 186
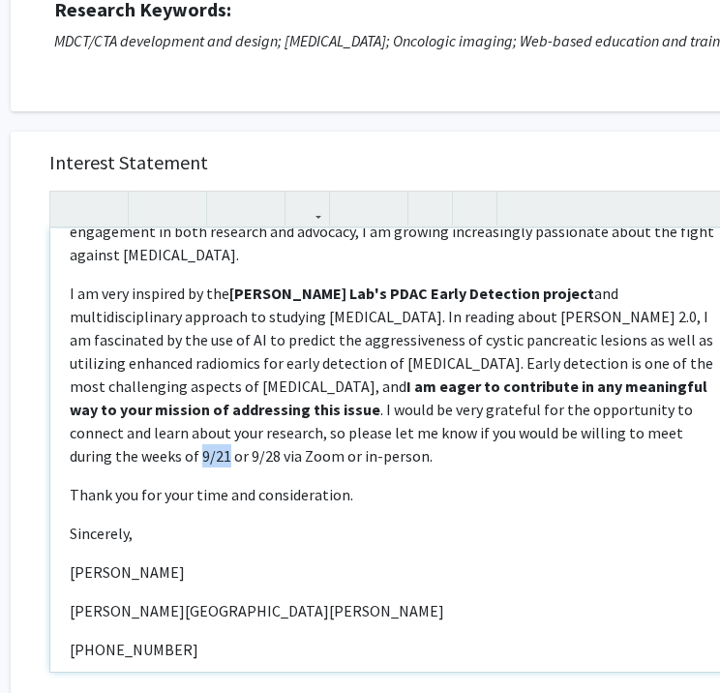
drag, startPoint x: 609, startPoint y: 410, endPoint x: 632, endPoint y: 413, distance: 23.4
click at [632, 413] on p "I am very inspired by the [PERSON_NAME] Lab's PDAC Early Detection project and …" at bounding box center [395, 375] width 651 height 186
click at [666, 430] on p "I am very inspired by the [PERSON_NAME] Lab's PDAC Early Detection project and …" at bounding box center [395, 375] width 651 height 186
type textarea "<p>Dear [PERSON_NAME], </p> <p>My name is [PERSON_NAME], and I am an undergradu…"
click at [599, 448] on div "Dear [PERSON_NAME],  My name is [PERSON_NAME], and I am an undergraduate stud…" at bounding box center [395, 449] width 690 height 443
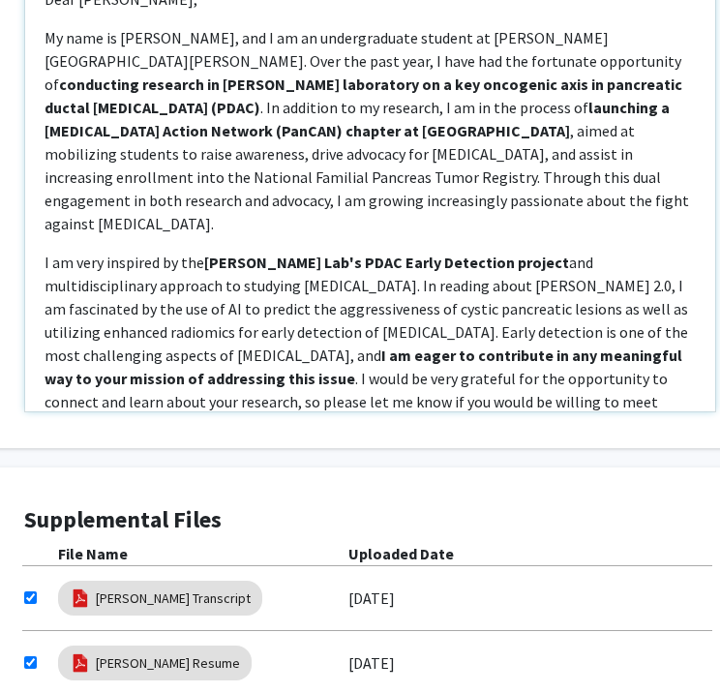
scroll to position [767, 77]
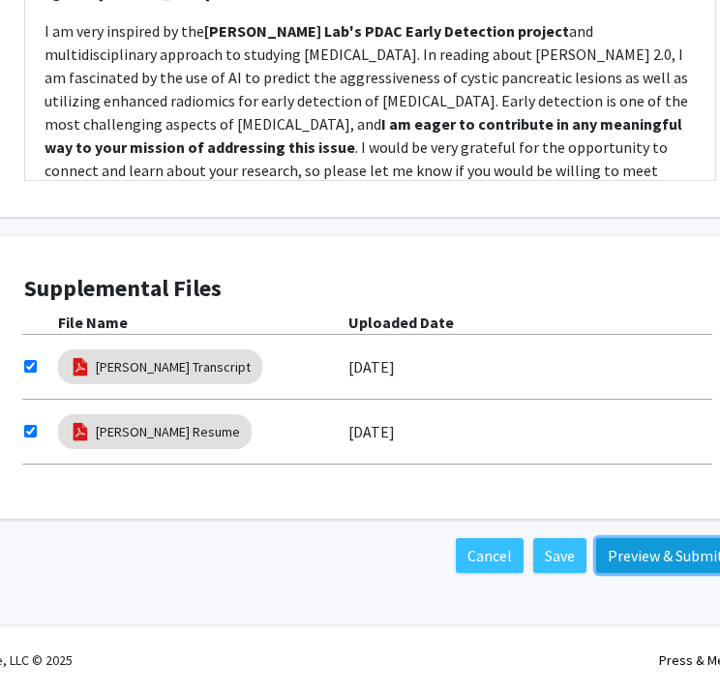
click at [654, 553] on button "Preview & Submit" at bounding box center [665, 555] width 139 height 35
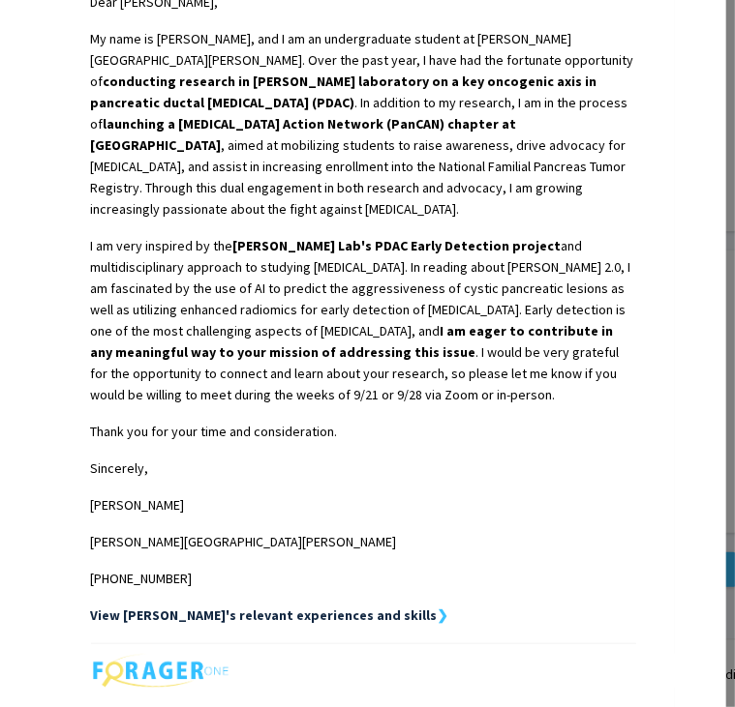
scroll to position [747, 0]
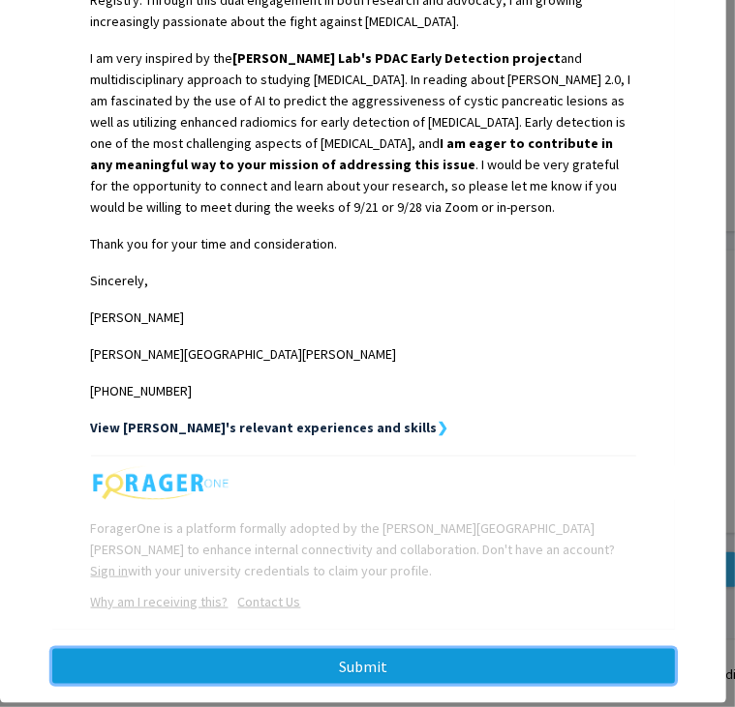
click at [414, 649] on button "Submit" at bounding box center [363, 666] width 622 height 35
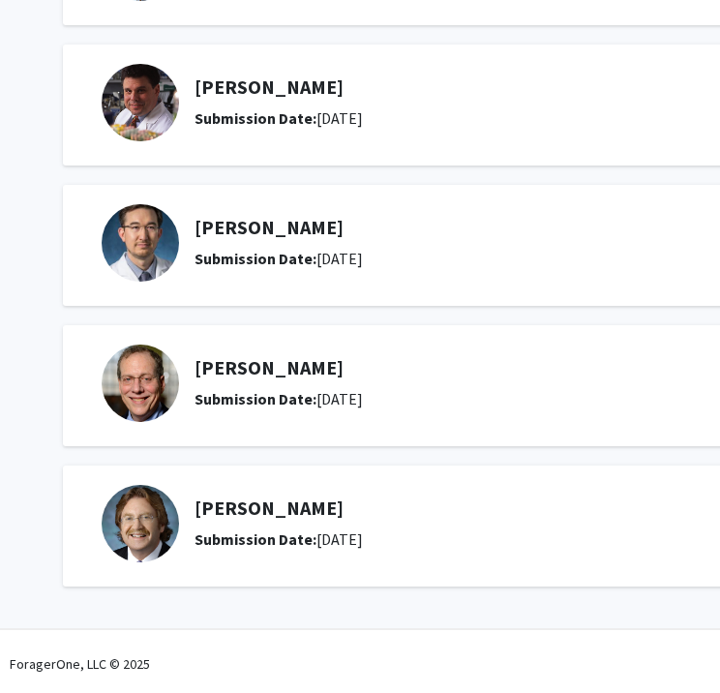
scroll to position [0, 19]
